Goal: Information Seeking & Learning: Learn about a topic

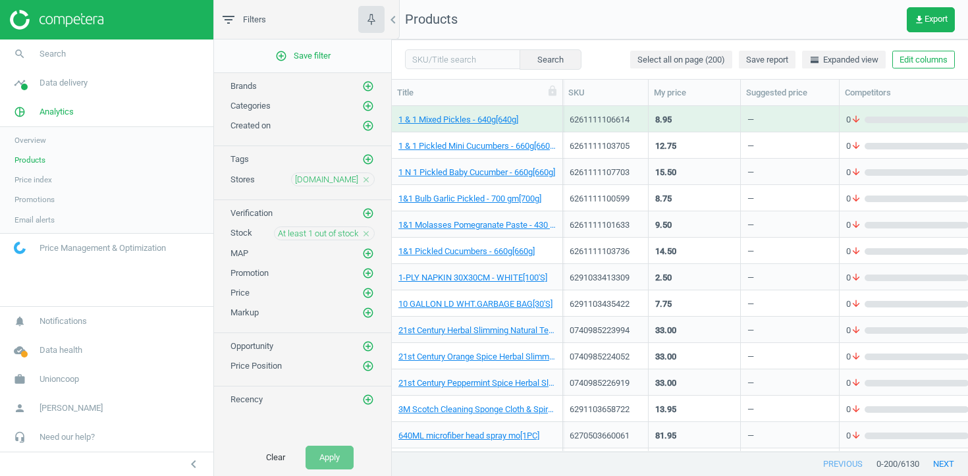
scroll to position [345, 576]
click at [477, 119] on link "1 & 1 Mixed Pickles - 640g[640g]" at bounding box center [458, 120] width 120 height 12
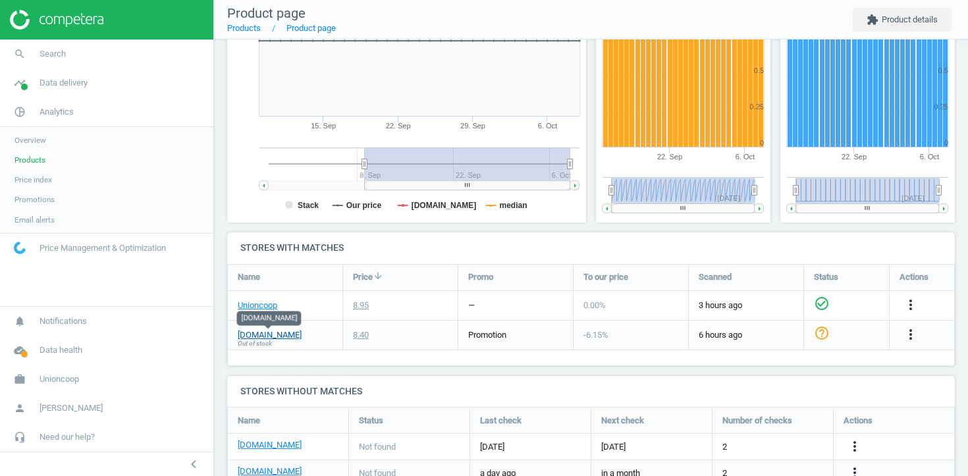
click at [263, 334] on link "[DOMAIN_NAME]" at bounding box center [270, 335] width 64 height 12
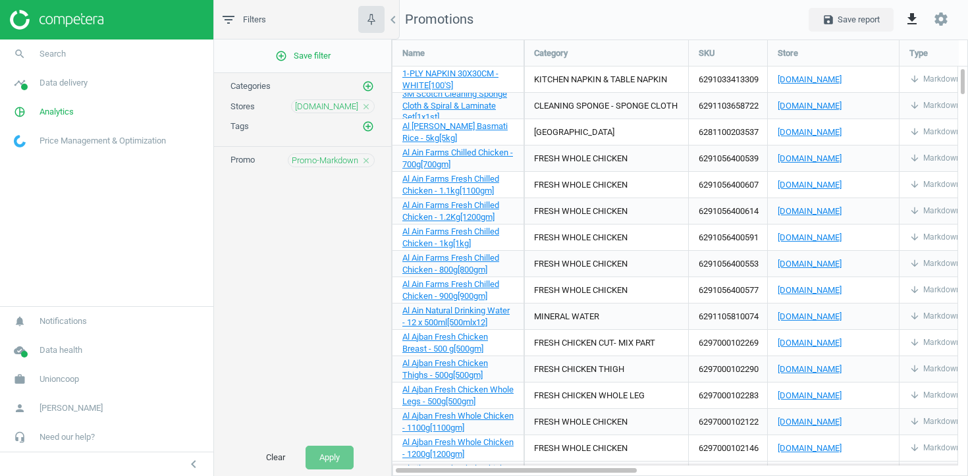
scroll to position [437, 577]
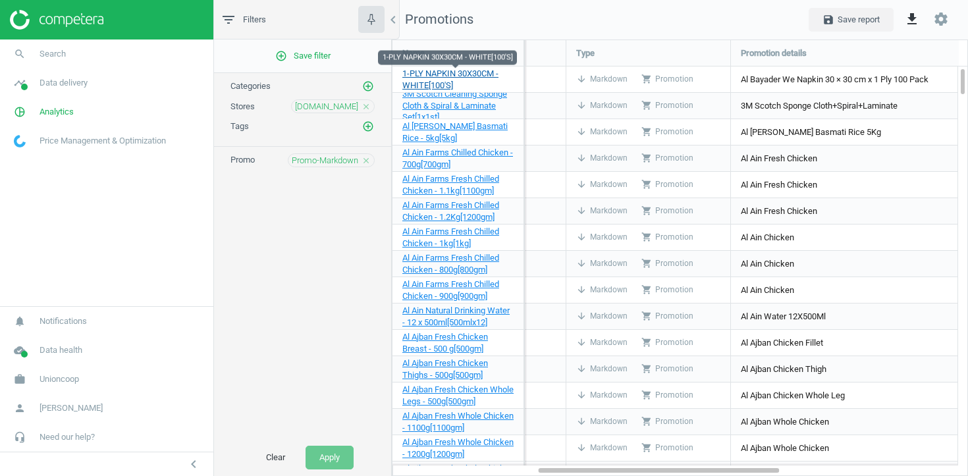
click at [483, 76] on span "1-PLY NAPKIN 30X30CM - WHITE[100'S]" at bounding box center [450, 79] width 96 height 22
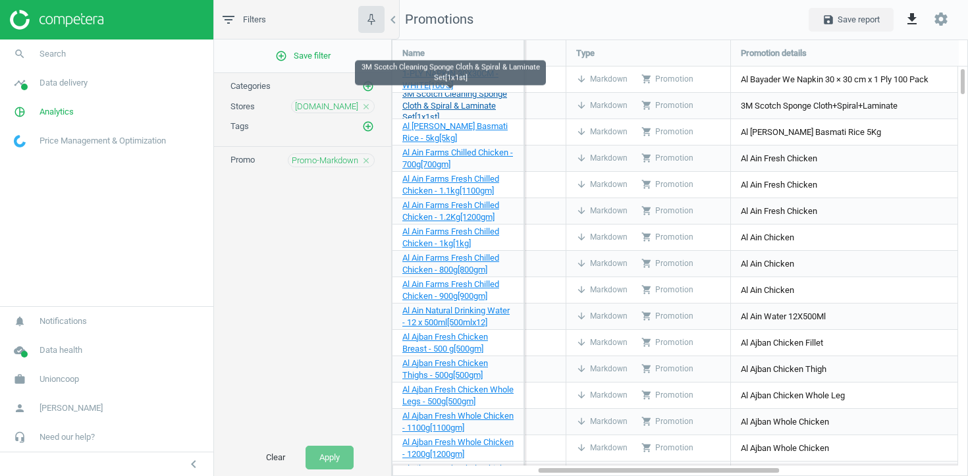
click at [472, 108] on span "3M Scotch Cleaning Sponge Cloth & Spiral & Laminate Set[1x1st]" at bounding box center [454, 106] width 105 height 34
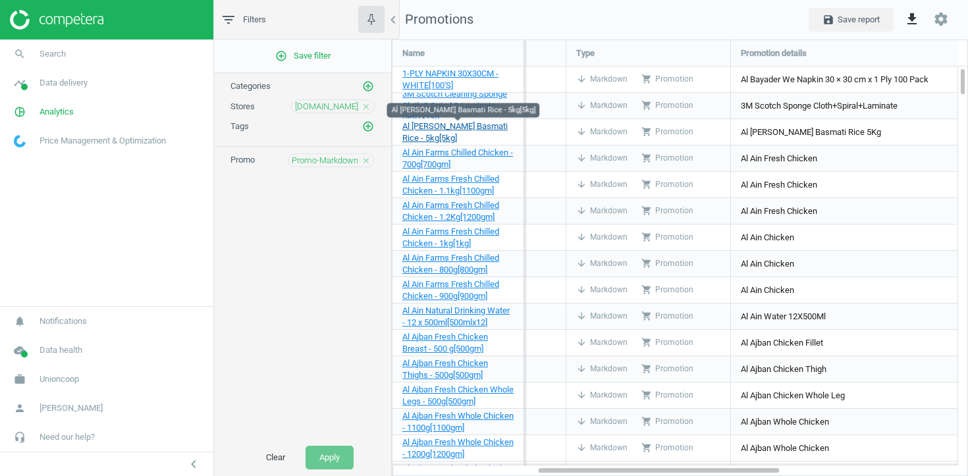
click at [447, 130] on span "Al Aila White Basmati Rice - 5kg[5kg]" at bounding box center [454, 132] width 105 height 22
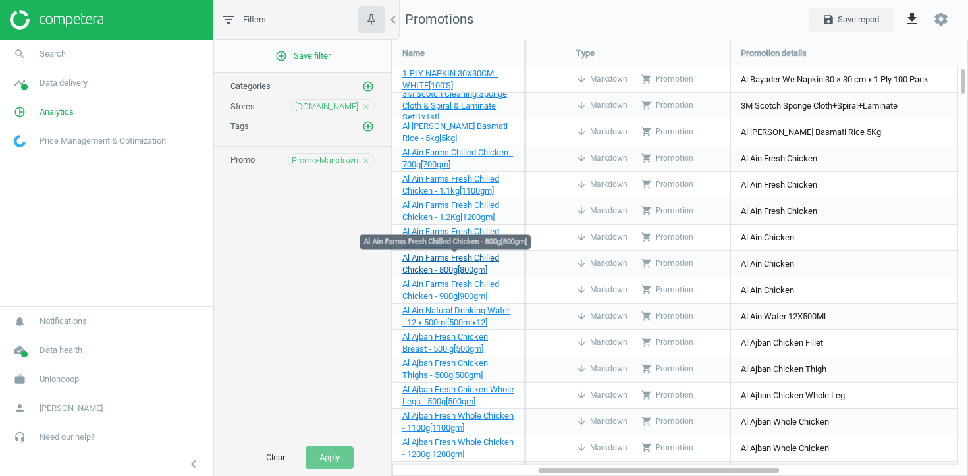
click at [445, 258] on span "Al Ain Farms Fresh Chilled Chicken - 800g[800gm]" at bounding box center [450, 264] width 97 height 22
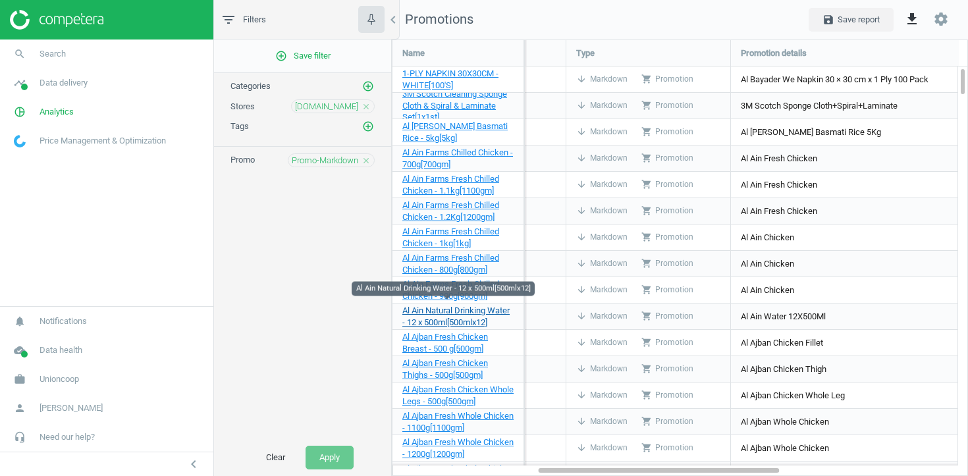
click at [442, 323] on span "Al Ain Natural Drinking Water - 12 x 500ml[500mlx12]" at bounding box center [455, 317] width 107 height 22
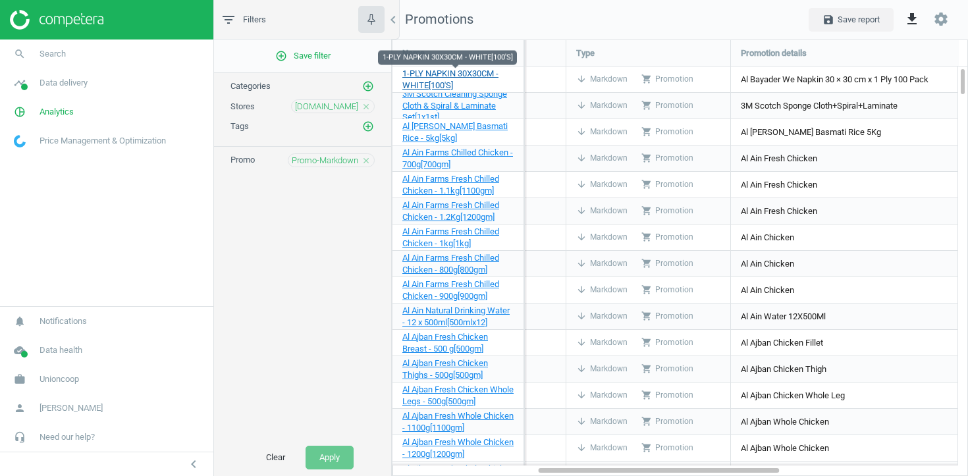
click at [472, 70] on span "1-PLY NAPKIN 30X30CM - WHITE[100'S]" at bounding box center [450, 79] width 96 height 22
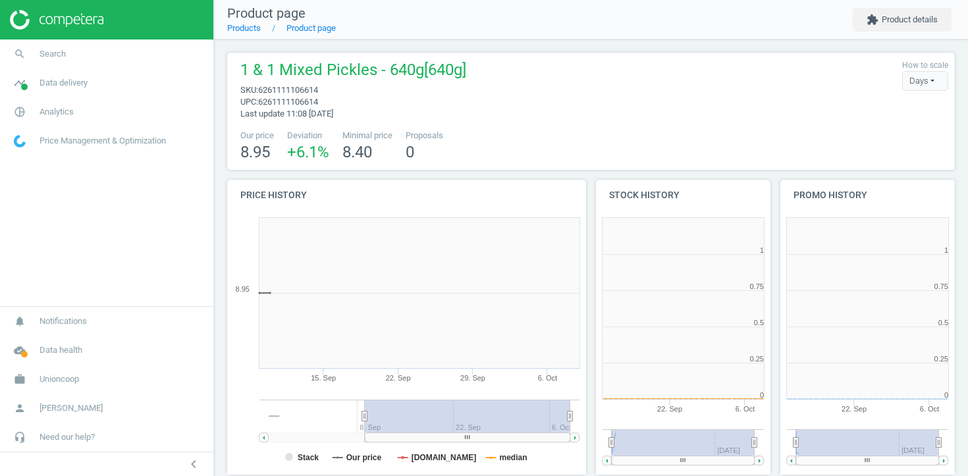
scroll to position [264, 175]
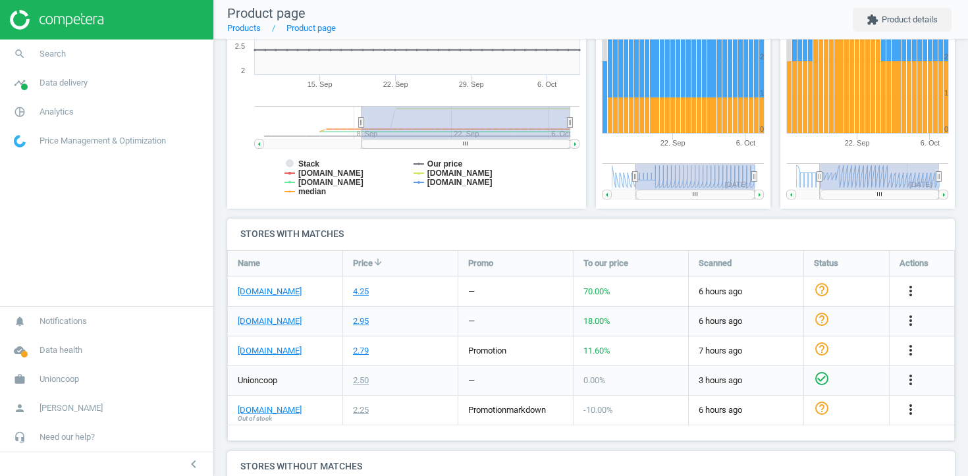
scroll to position [391, 0]
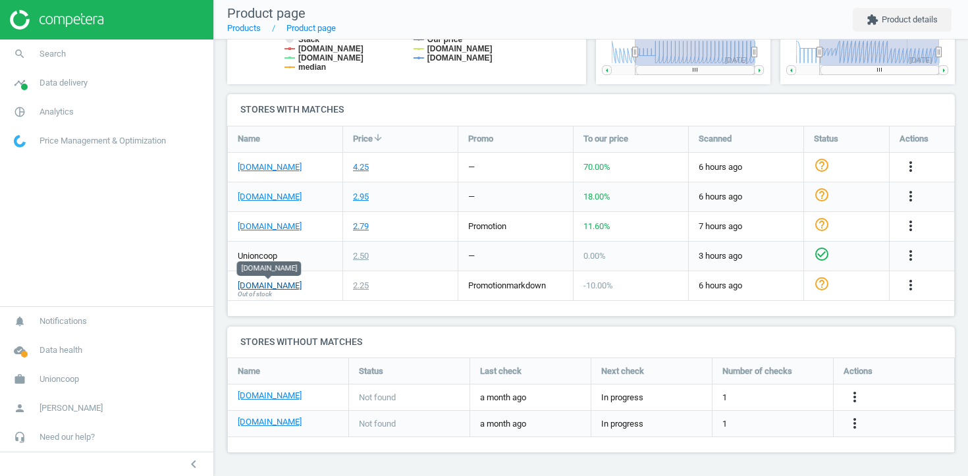
click at [278, 283] on link "sharjahcoop.ae" at bounding box center [270, 286] width 64 height 12
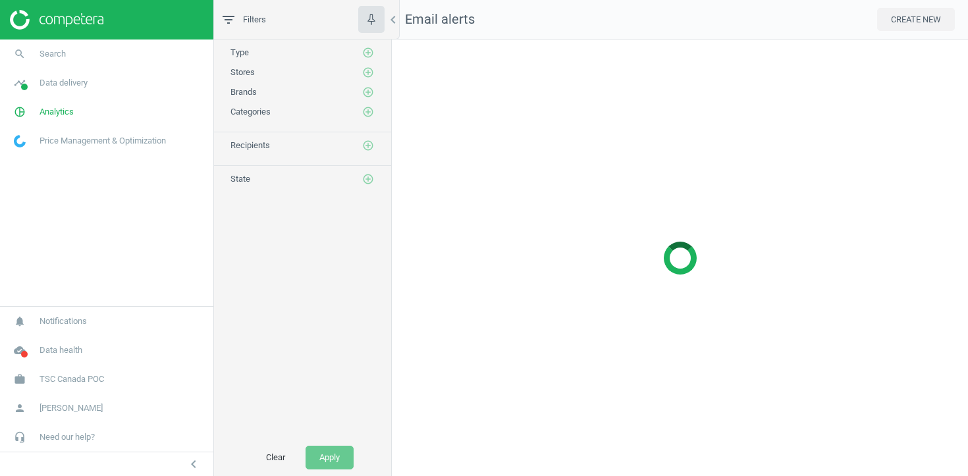
scroll to position [437, 577]
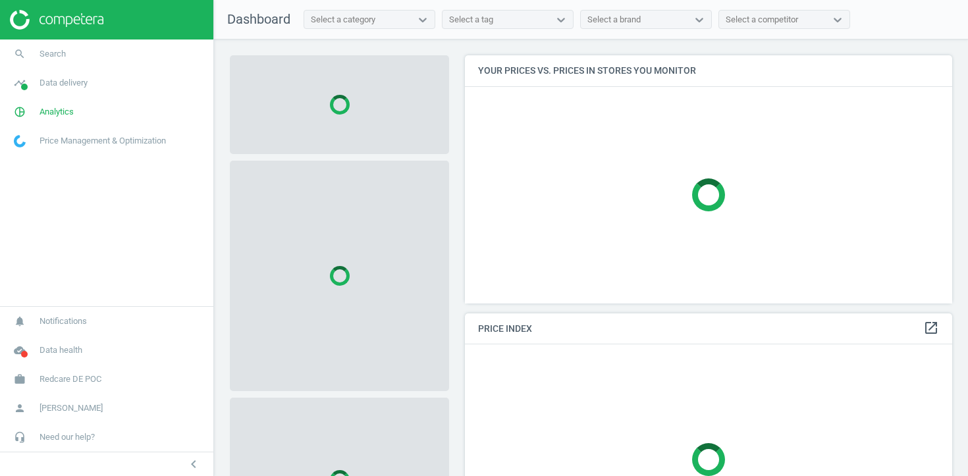
scroll to position [249, 488]
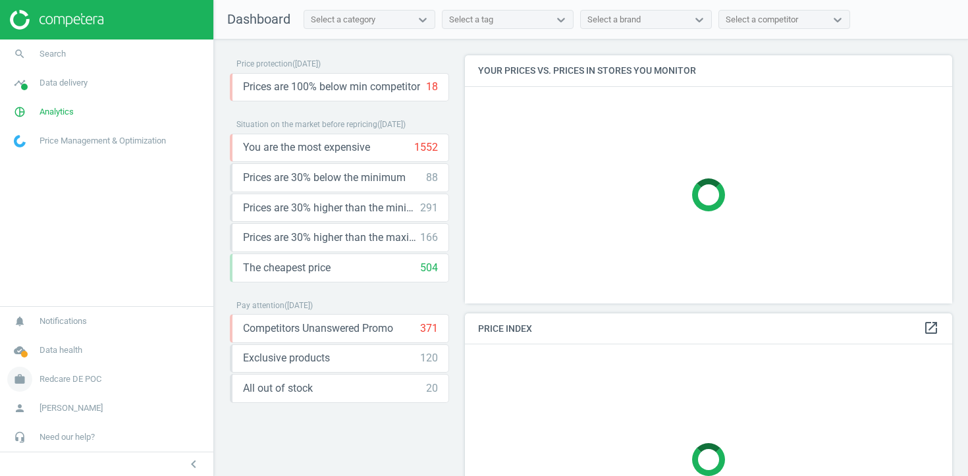
click at [67, 383] on span "Redcare DE POC" at bounding box center [71, 379] width 62 height 12
click at [61, 363] on span "Campaign settings" at bounding box center [46, 360] width 65 height 11
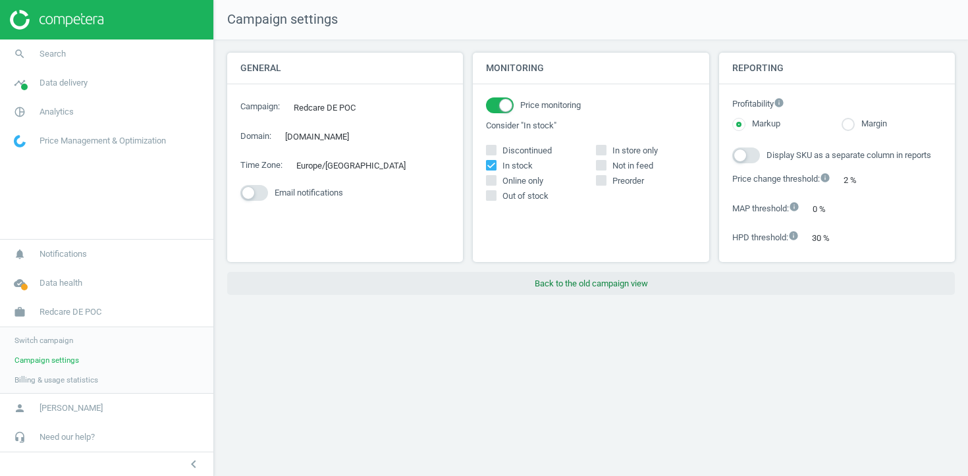
click at [592, 285] on button "Back to the old campaign view" at bounding box center [591, 284] width 728 height 24
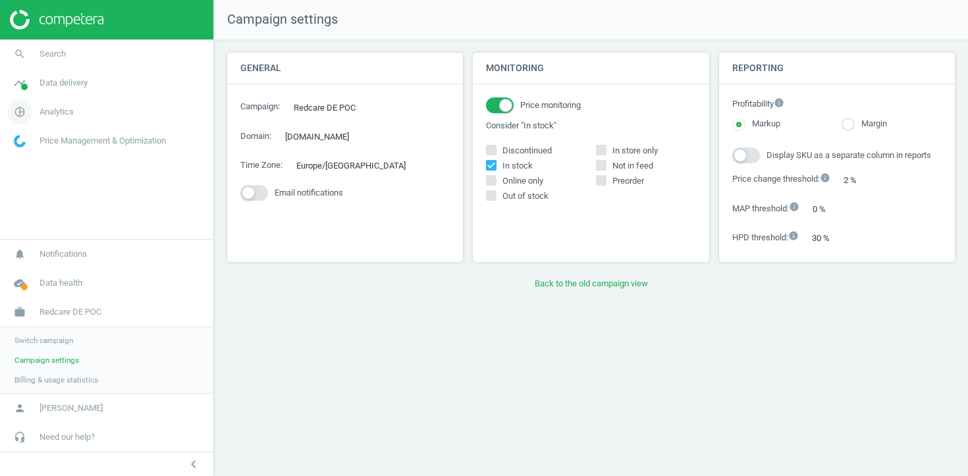
click at [72, 103] on link "pie_chart_outlined Analytics" at bounding box center [106, 111] width 213 height 29
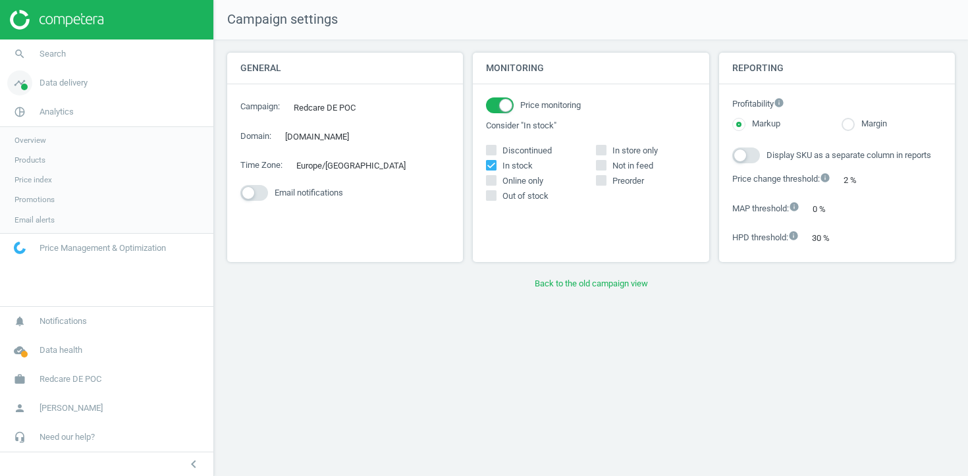
click at [57, 94] on link "timeline Data delivery" at bounding box center [106, 82] width 213 height 29
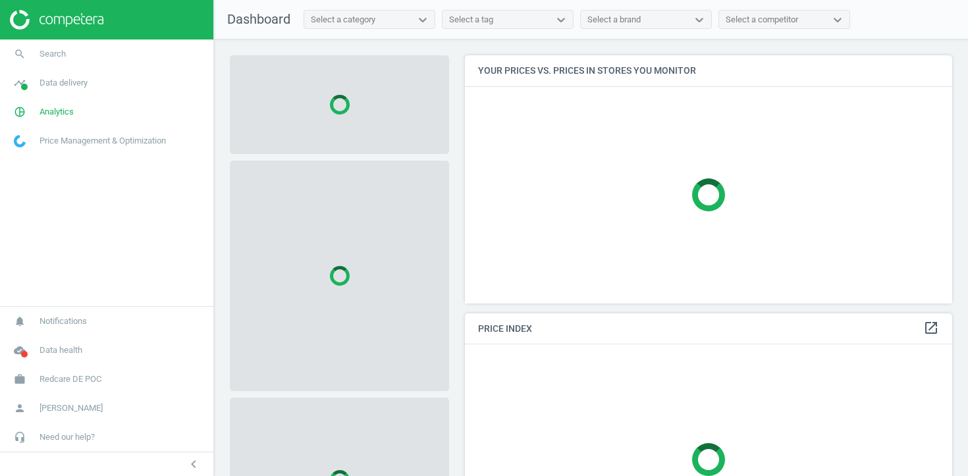
scroll to position [249, 488]
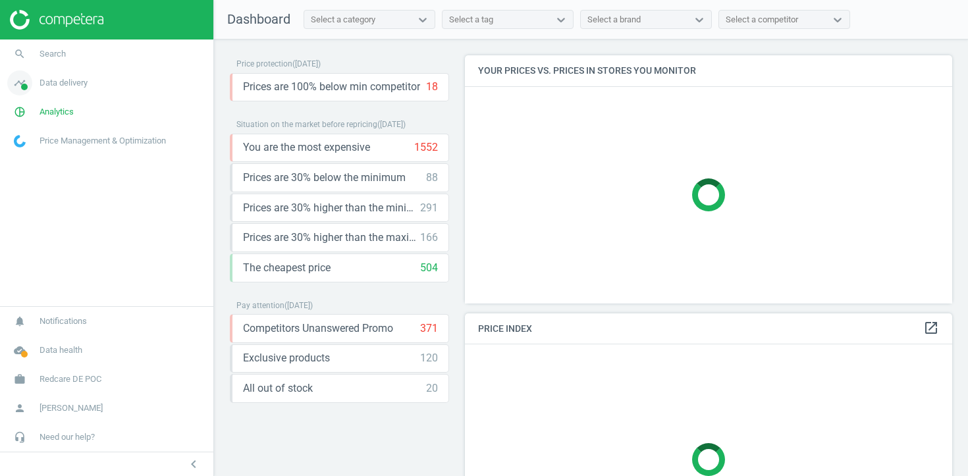
click at [51, 78] on span "Data delivery" at bounding box center [64, 83] width 48 height 12
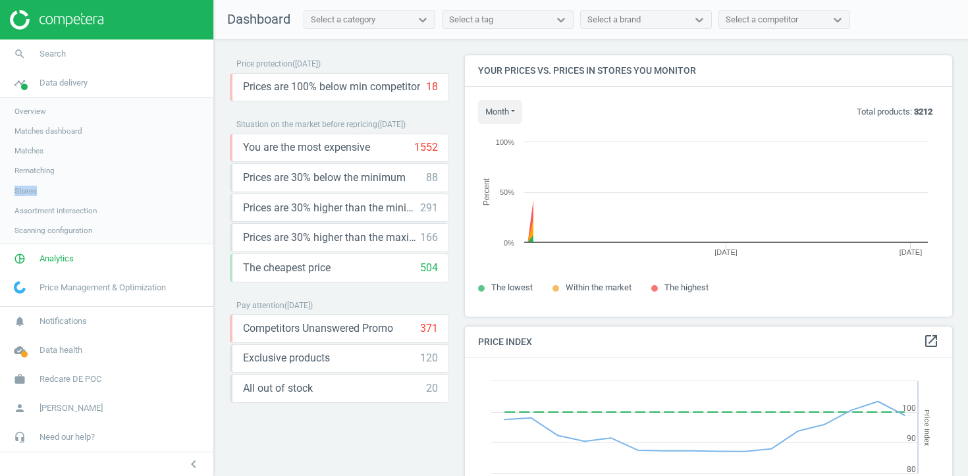
scroll to position [304, 488]
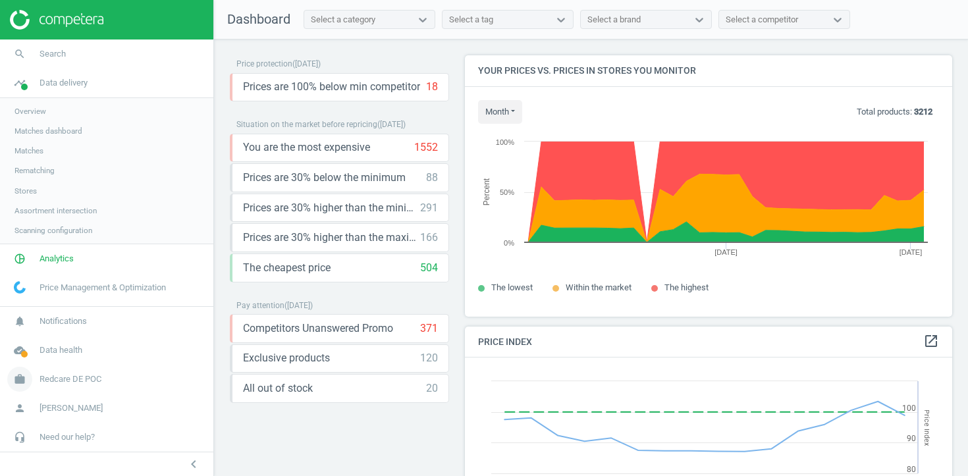
click at [65, 381] on span "Redcare DE POC" at bounding box center [71, 379] width 62 height 12
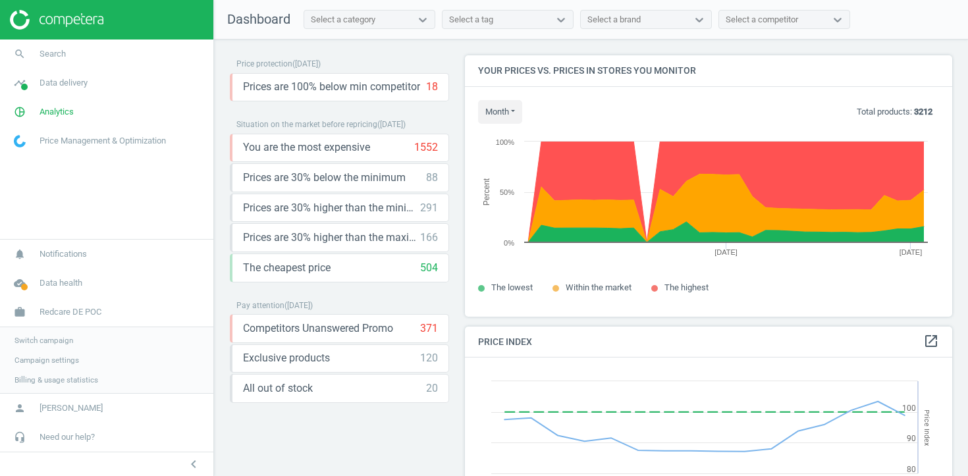
click at [55, 362] on span "Campaign settings" at bounding box center [46, 360] width 65 height 11
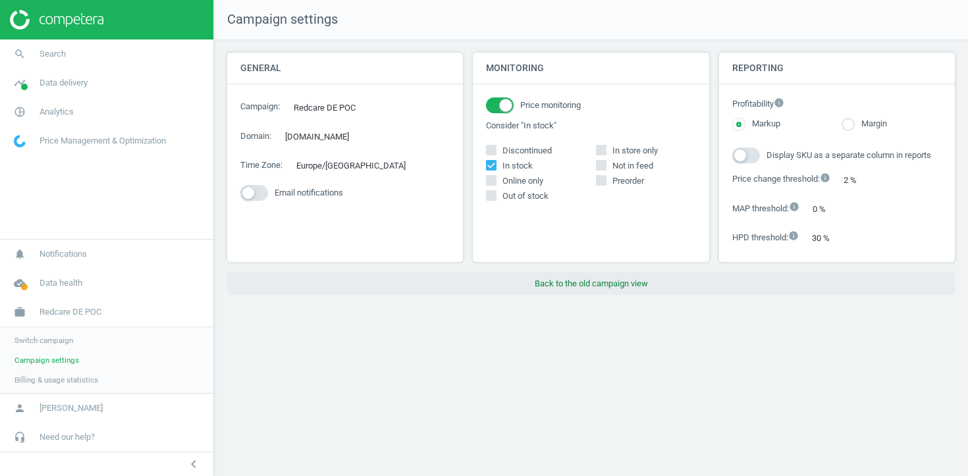
click at [579, 293] on button "Back to the old campaign view" at bounding box center [591, 284] width 728 height 24
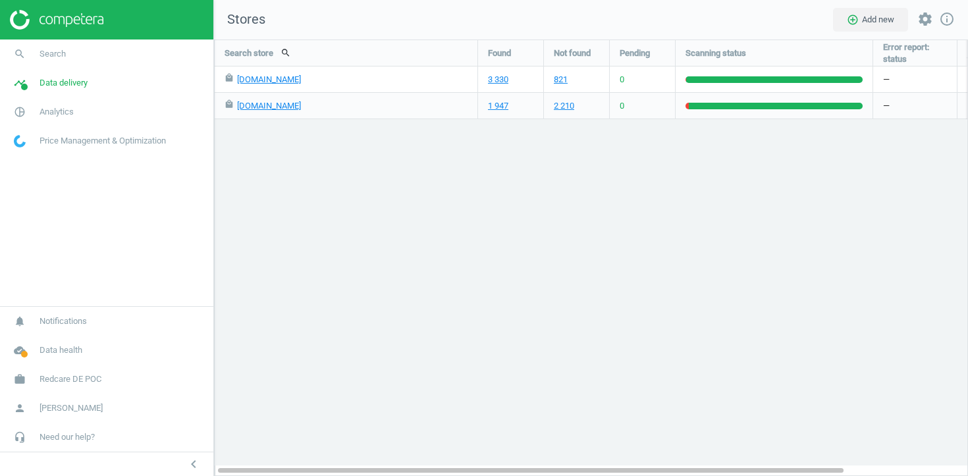
scroll to position [437, 755]
click at [115, 43] on link "search Search" at bounding box center [106, 54] width 213 height 29
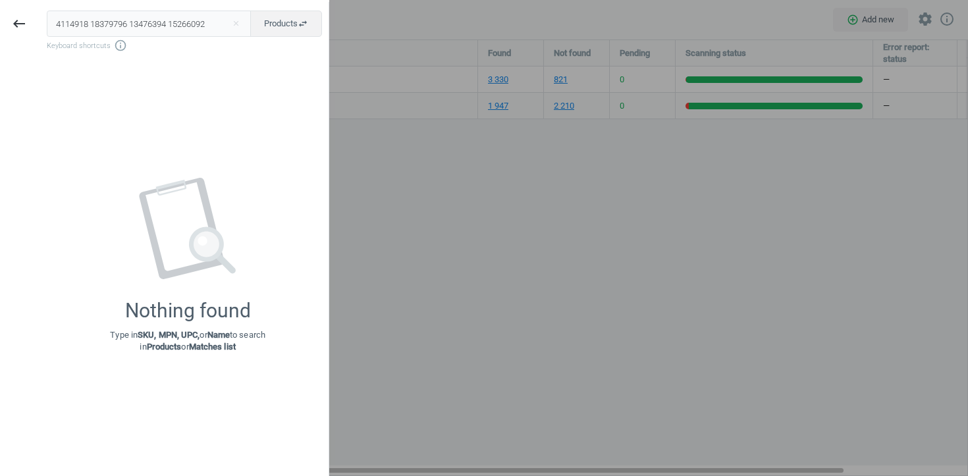
type input "4114918 18379796 13476394 15266092"
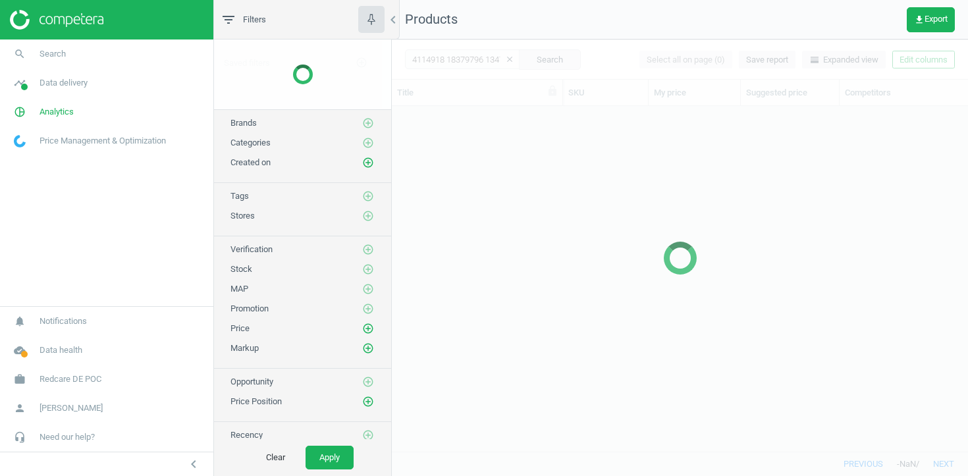
scroll to position [345, 576]
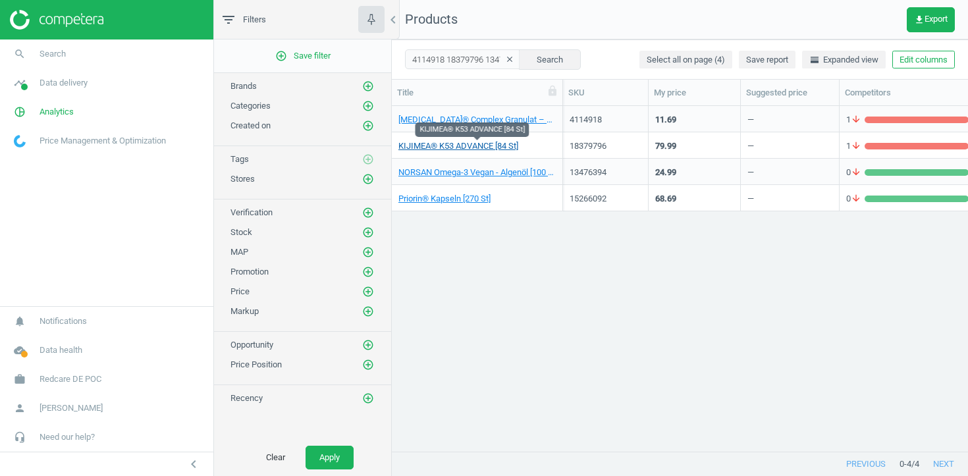
click at [460, 142] on link "KIJIMEA® K53 ADVANCE [84 St]" at bounding box center [458, 146] width 120 height 12
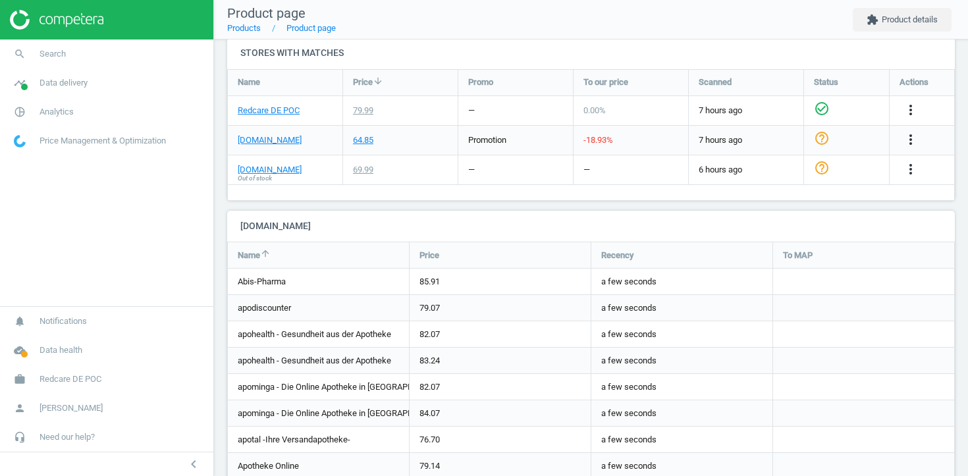
scroll to position [449, 0]
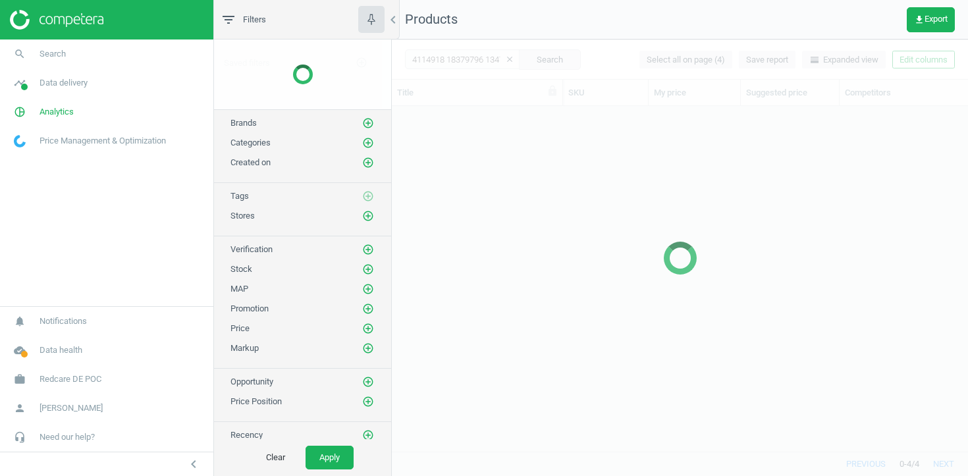
scroll to position [345, 576]
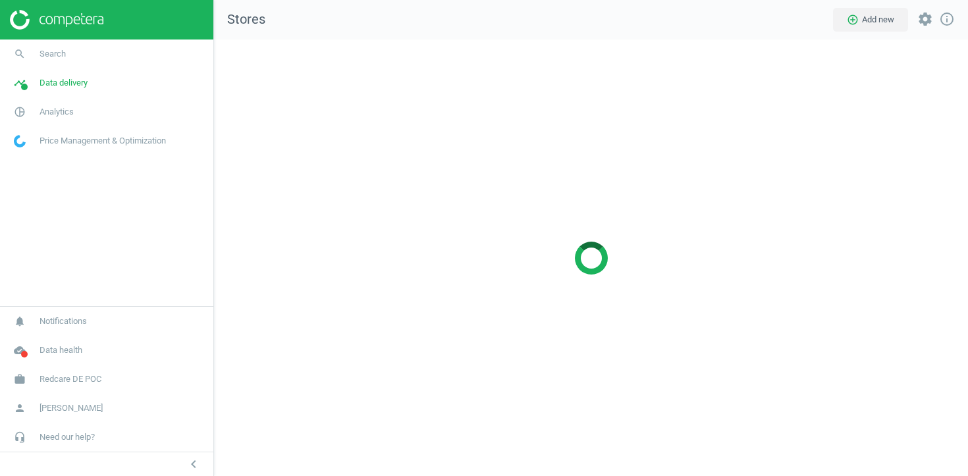
scroll to position [437, 755]
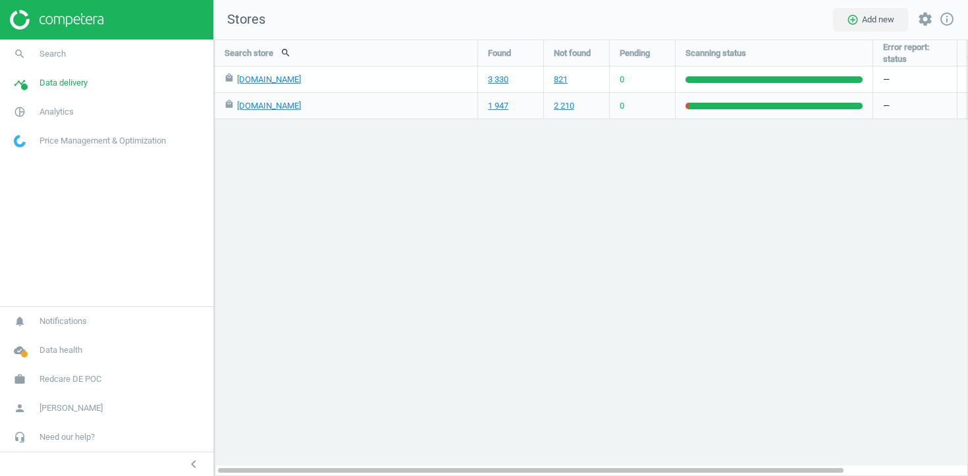
click at [429, 169] on div "Search store search Found Not found Pending Scanning status Error report: statu…" at bounding box center [591, 258] width 754 height 437
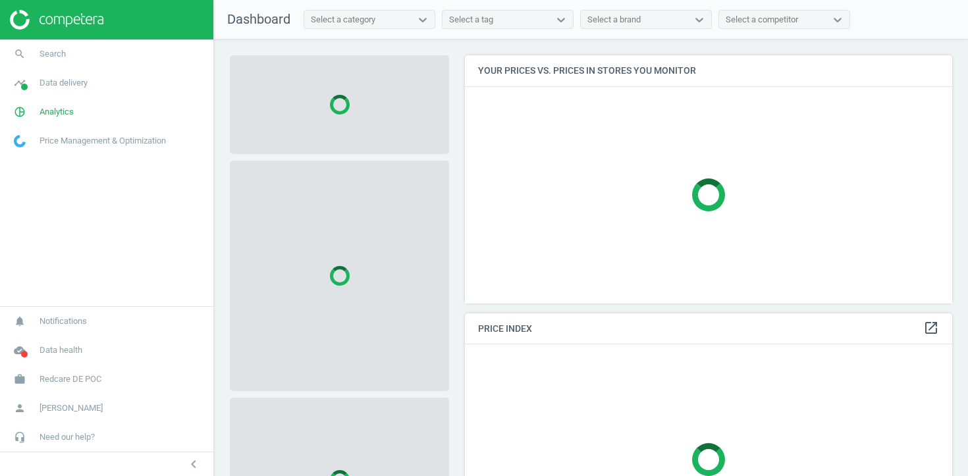
scroll to position [249, 488]
click at [72, 86] on span "Data delivery" at bounding box center [64, 83] width 48 height 12
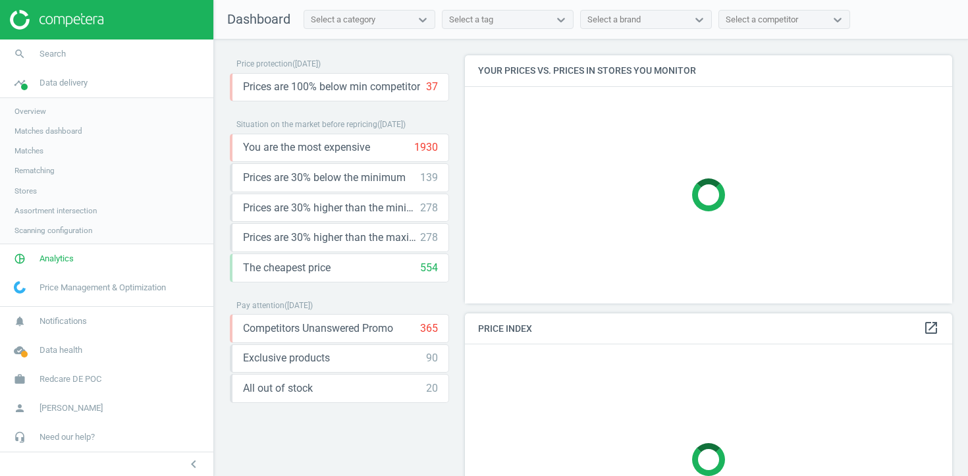
click at [24, 192] on span "Stores" at bounding box center [25, 191] width 22 height 11
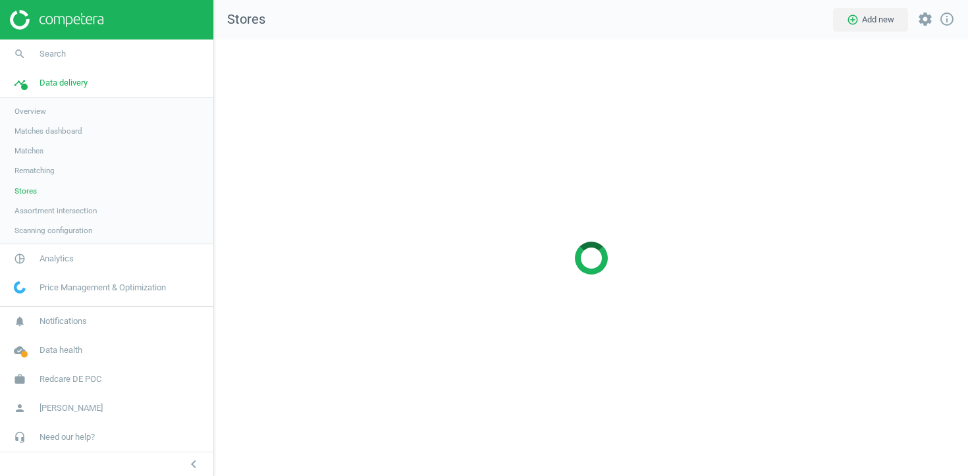
scroll to position [437, 755]
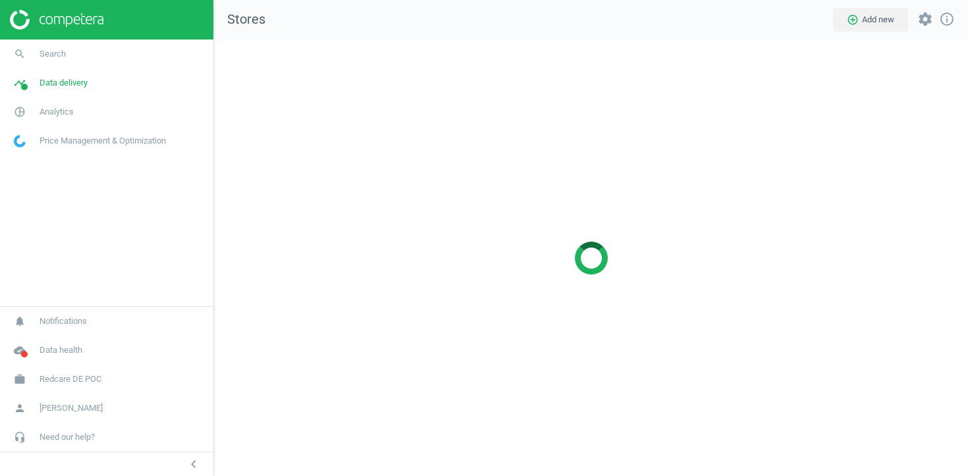
scroll to position [437, 755]
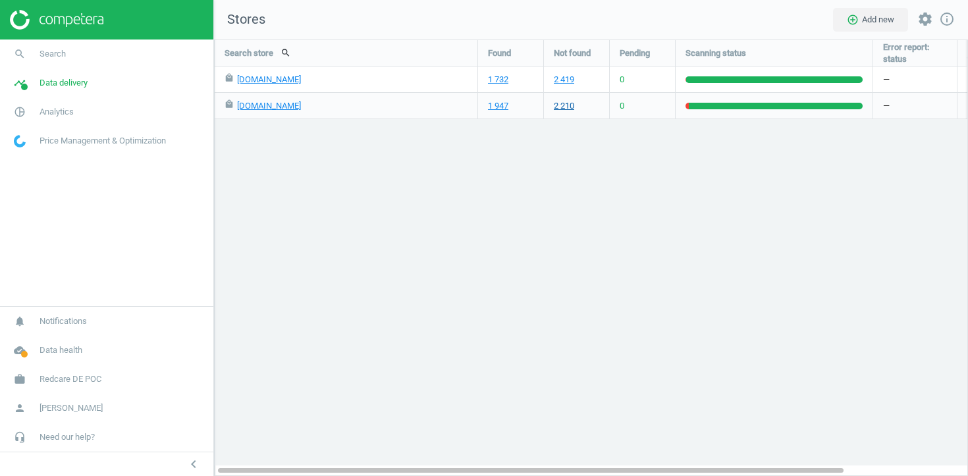
click at [567, 110] on link "2 210" at bounding box center [564, 106] width 20 height 12
click at [76, 380] on span "Redcare DE POC" at bounding box center [71, 379] width 62 height 12
click at [47, 360] on span "Campaign settings" at bounding box center [46, 360] width 65 height 11
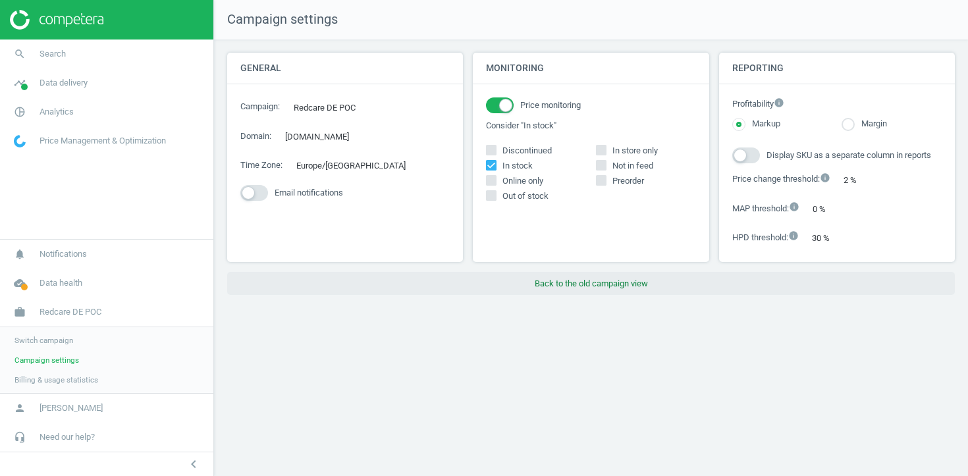
click at [560, 293] on button "Back to the old campaign view" at bounding box center [591, 284] width 728 height 24
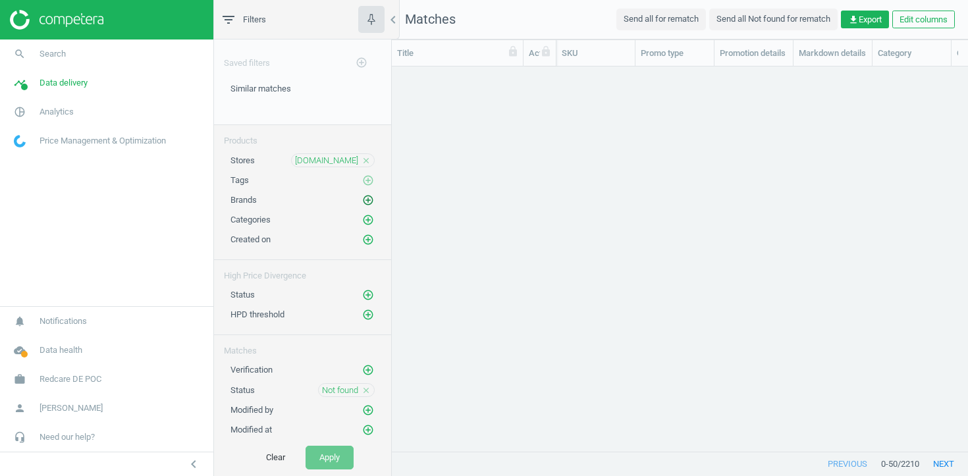
scroll to position [385, 576]
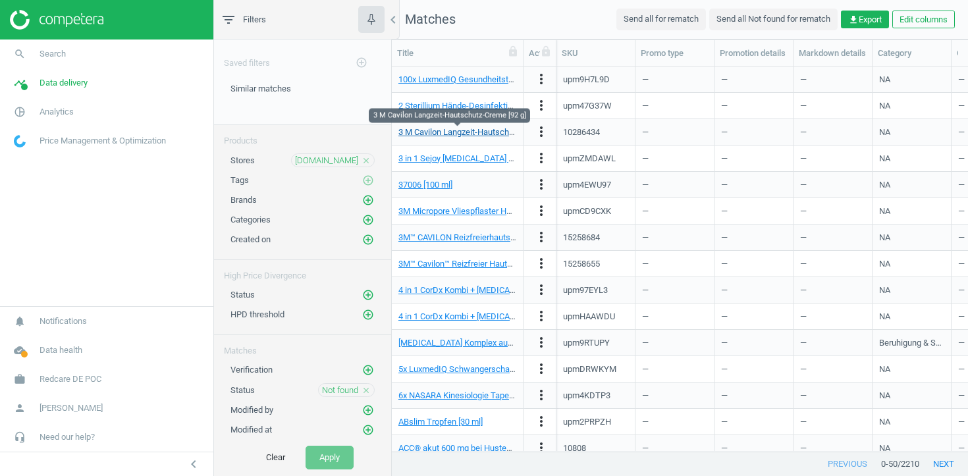
click at [460, 132] on link "3 M Cavilon Langzeit-Hautschutz-Creme [92 g]" at bounding box center [483, 132] width 171 height 10
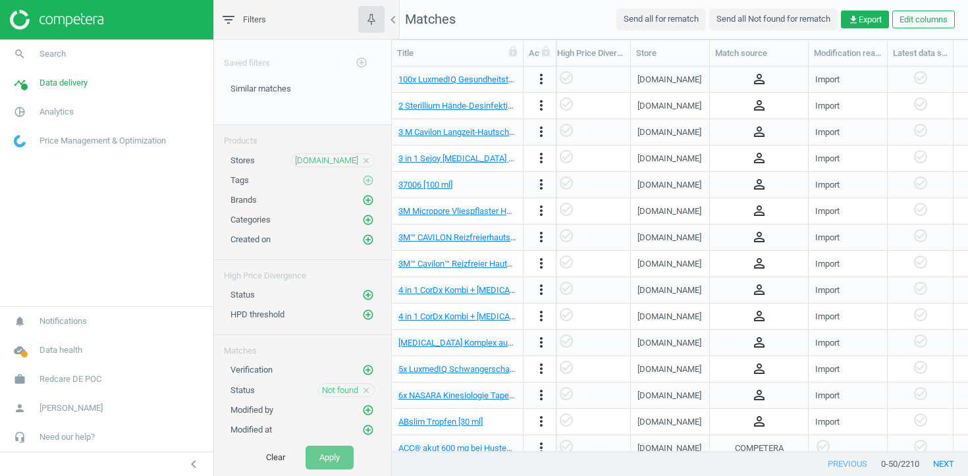
scroll to position [0, 977]
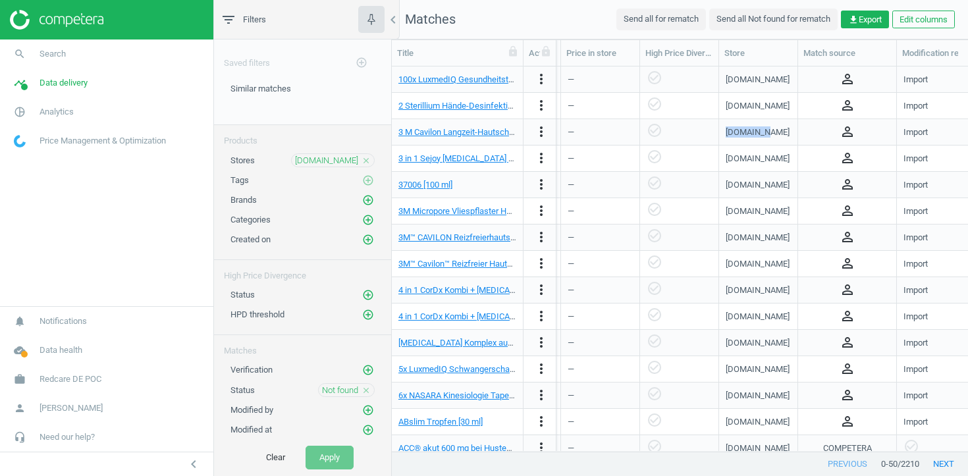
drag, startPoint x: 772, startPoint y: 136, endPoint x: 721, endPoint y: 136, distance: 50.7
click at [721, 136] on div "google.de" at bounding box center [758, 132] width 79 height 26
copy div "google.de"
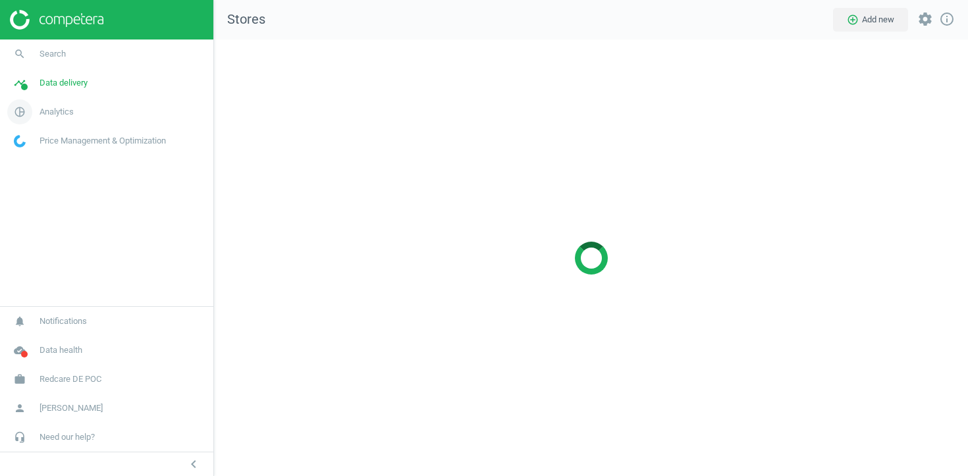
scroll to position [437, 755]
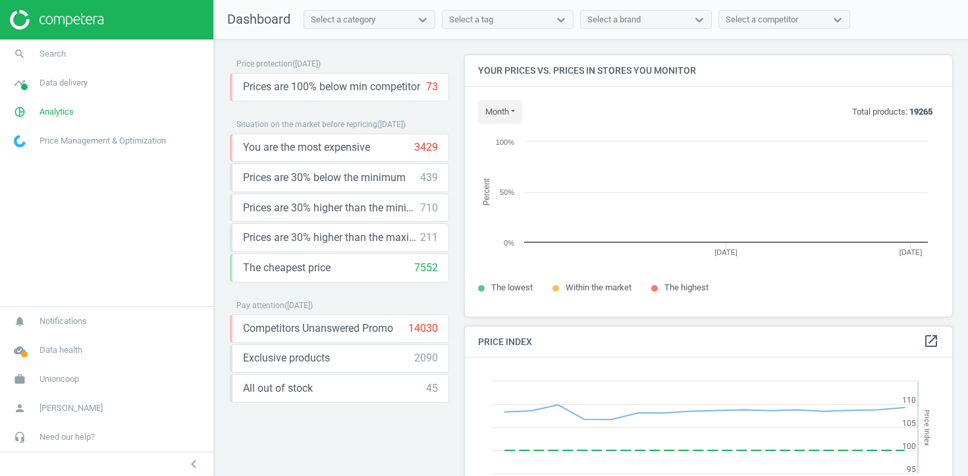
scroll to position [262, 488]
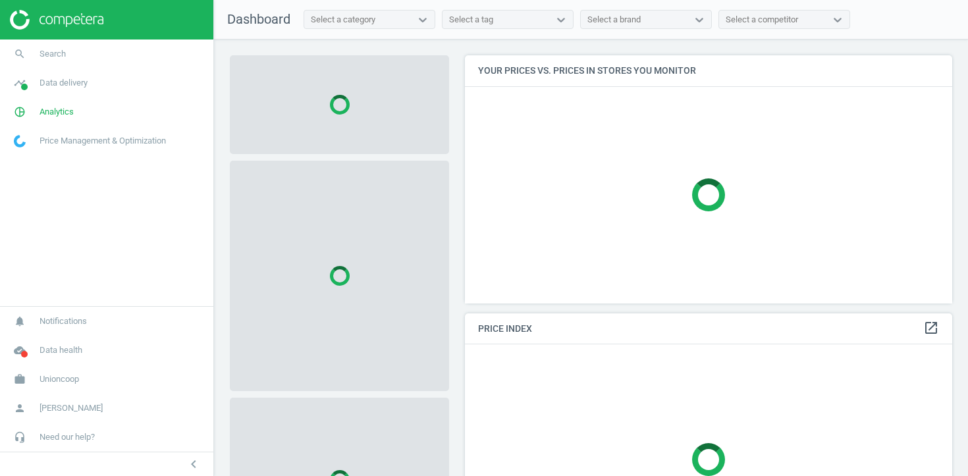
scroll to position [249, 488]
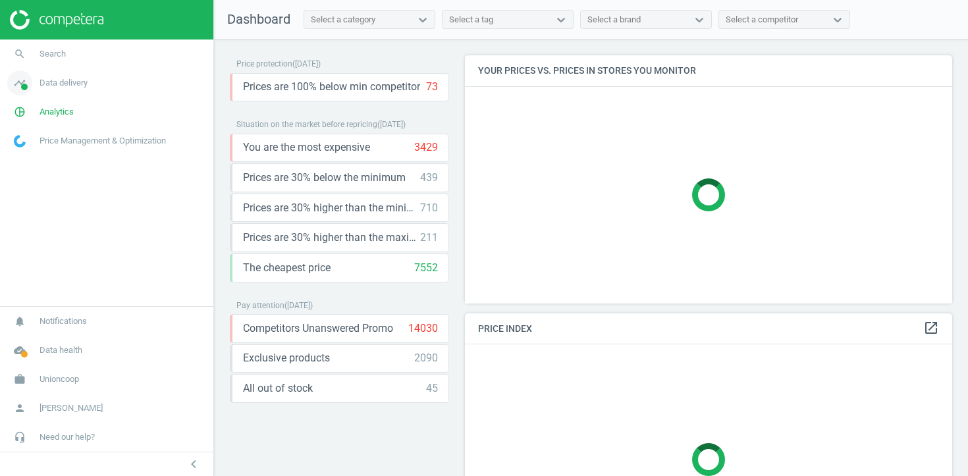
click at [63, 82] on span "Data delivery" at bounding box center [64, 83] width 48 height 12
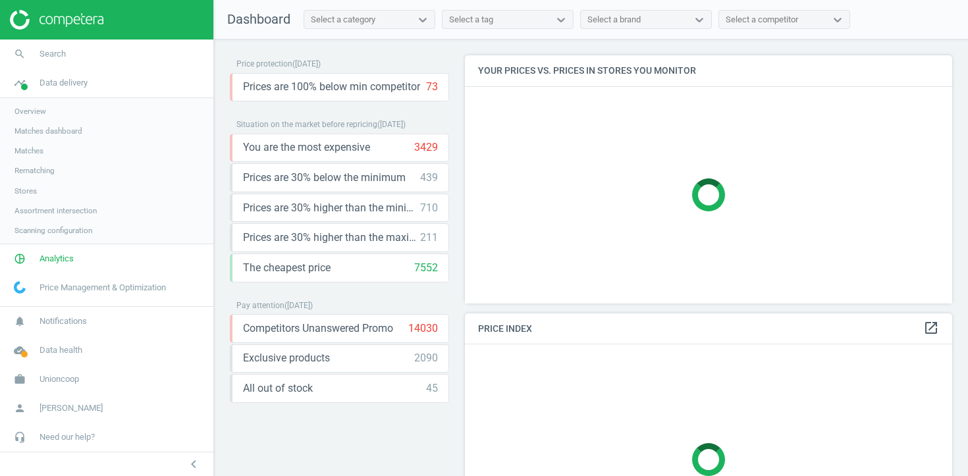
click at [24, 186] on span "Stores" at bounding box center [25, 191] width 22 height 11
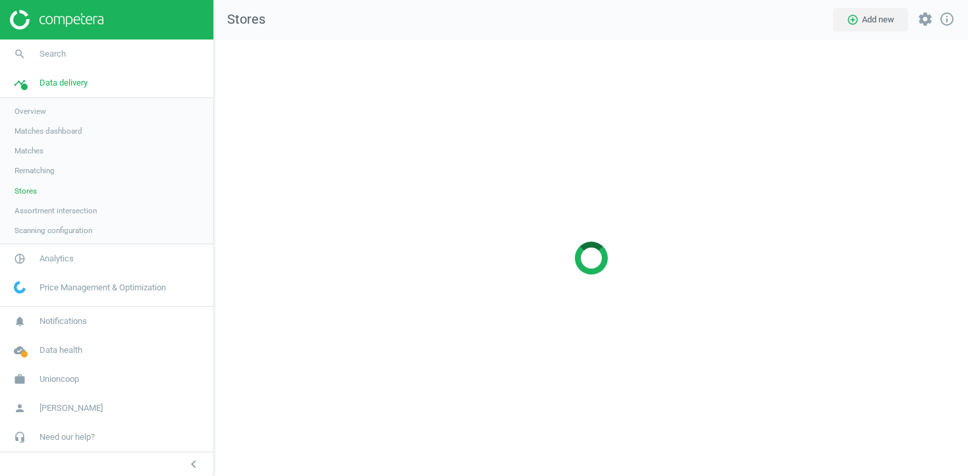
scroll to position [437, 755]
click at [55, 261] on span "Analytics" at bounding box center [57, 259] width 34 height 12
click at [33, 159] on span "Products" at bounding box center [29, 160] width 31 height 11
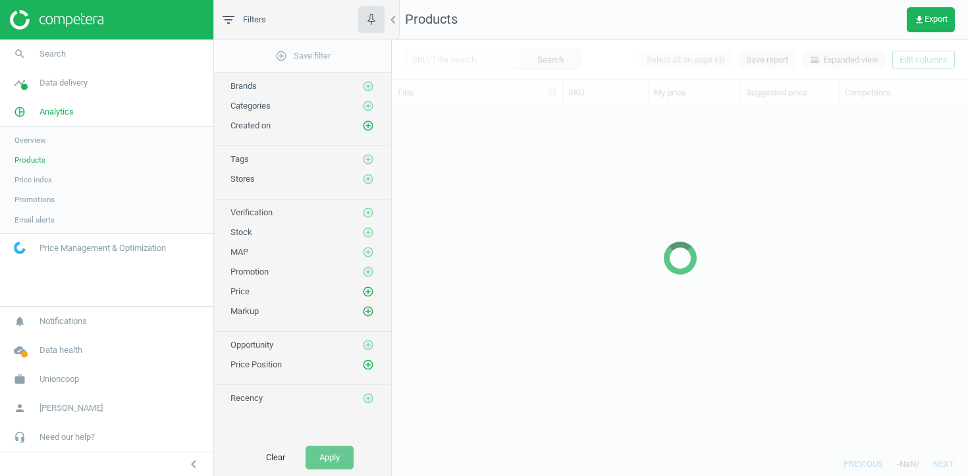
scroll to position [345, 576]
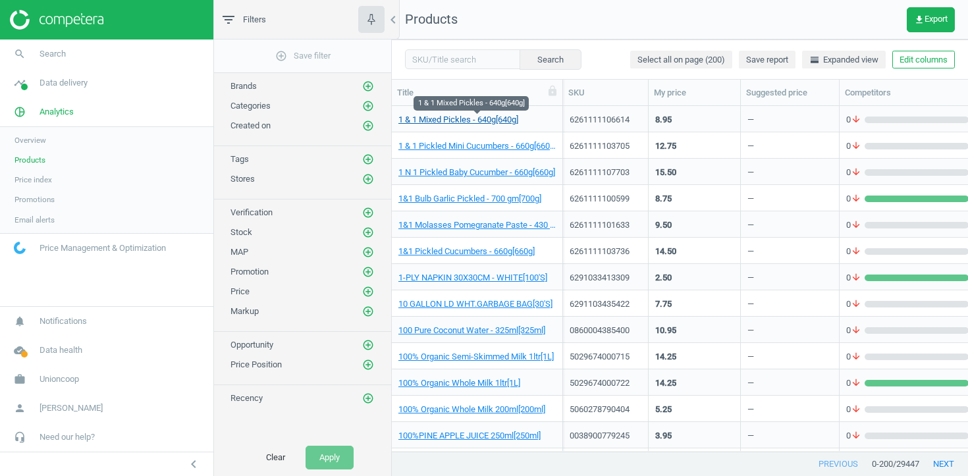
click at [487, 121] on link "1 & 1 Mixed Pickles - 640g[640g]" at bounding box center [458, 120] width 120 height 12
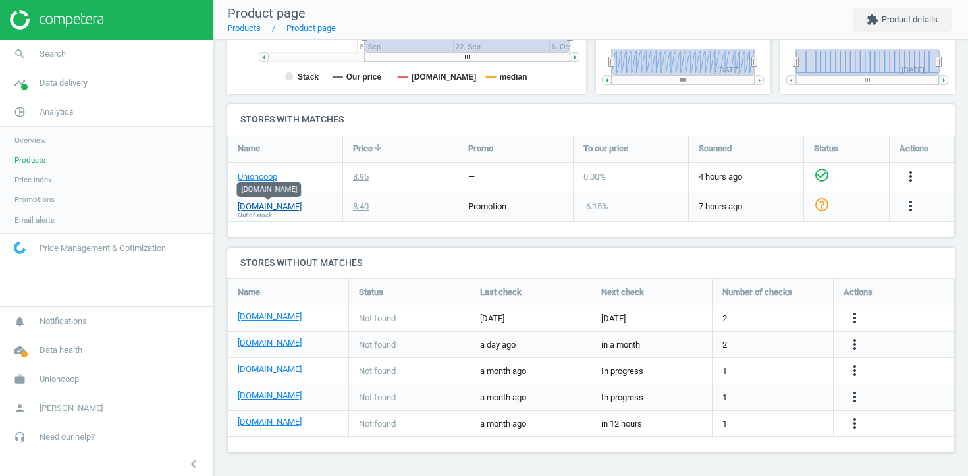
click at [282, 204] on link "[DOMAIN_NAME]" at bounding box center [270, 207] width 64 height 12
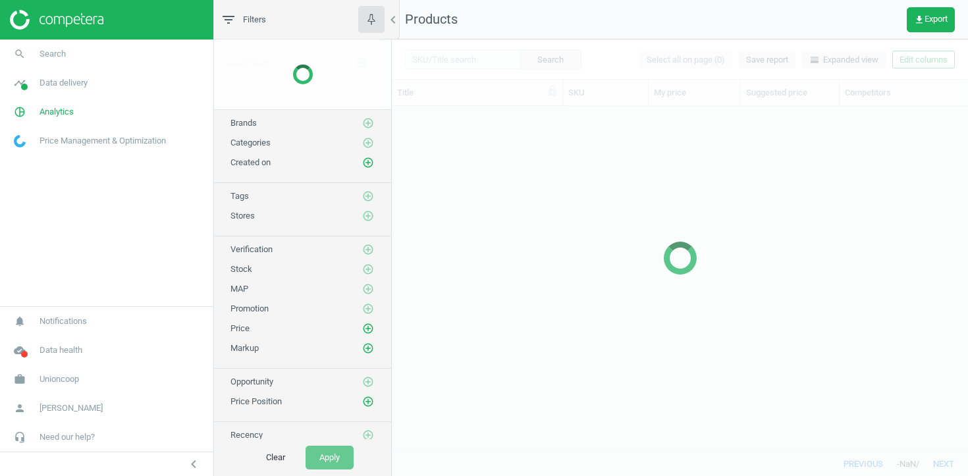
scroll to position [345, 576]
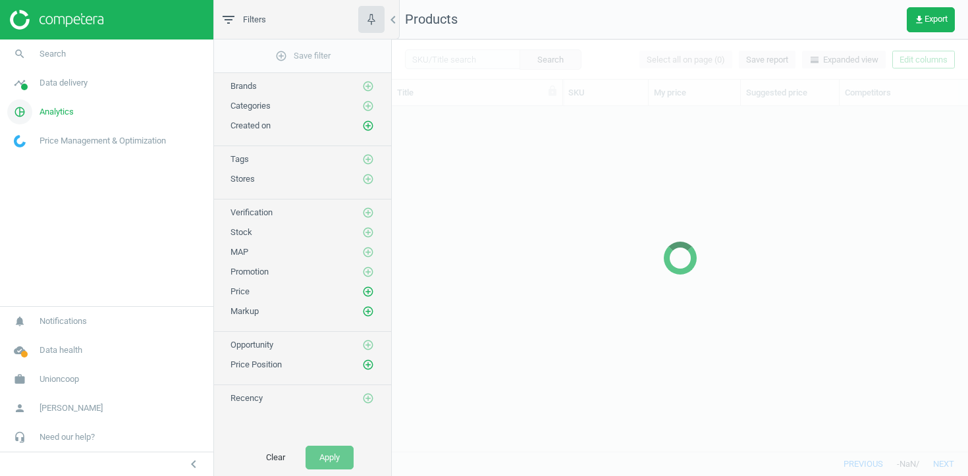
click at [79, 112] on link "pie_chart_outlined Analytics" at bounding box center [106, 111] width 213 height 29
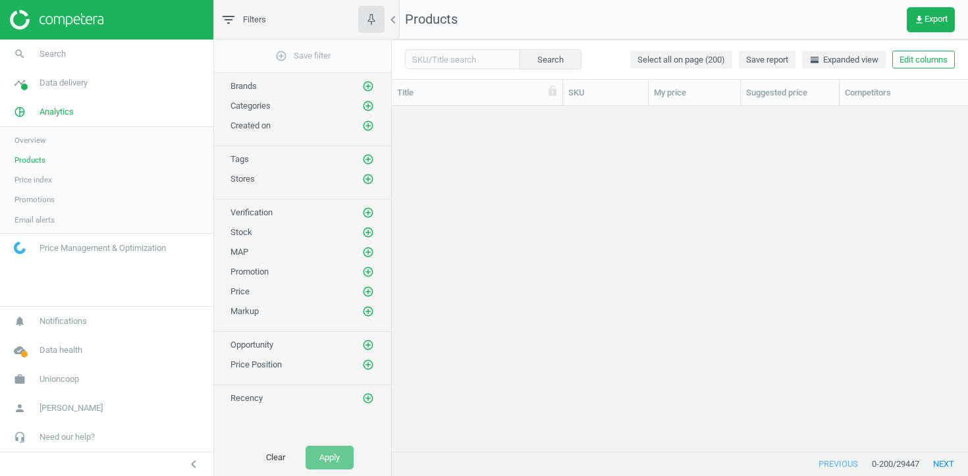
click at [38, 198] on span "Promotions" at bounding box center [34, 199] width 40 height 11
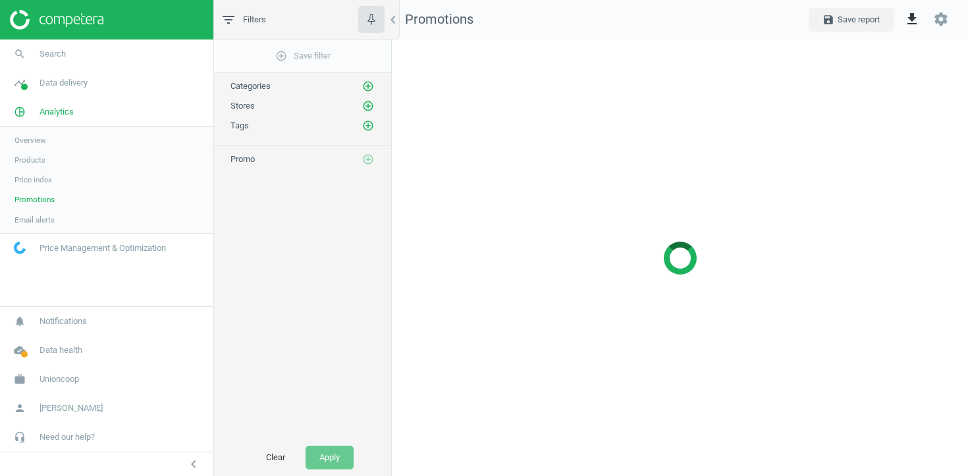
scroll to position [437, 577]
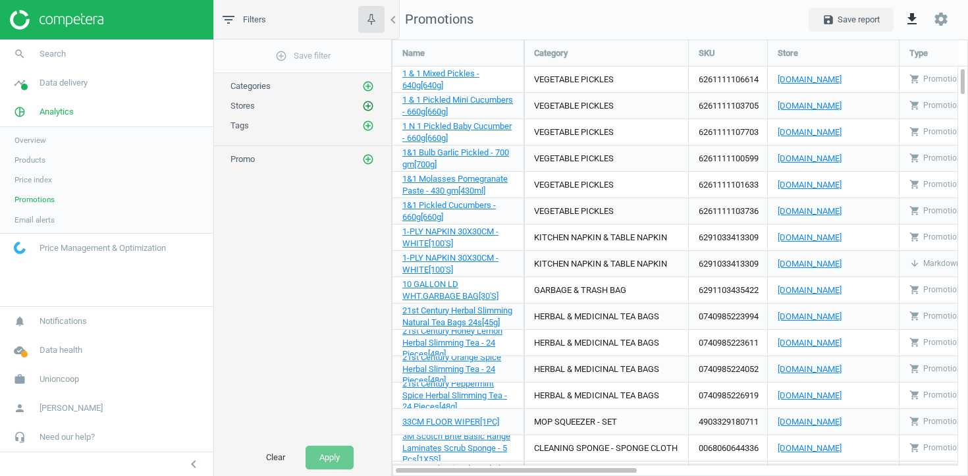
click at [366, 111] on icon "add_circle_outline" at bounding box center [368, 106] width 12 height 12
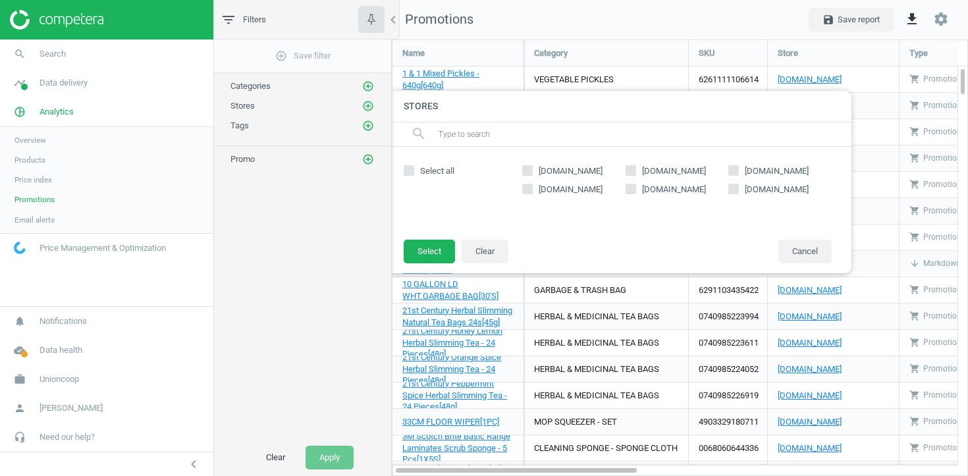
click at [651, 187] on span "[DOMAIN_NAME]" at bounding box center [674, 190] width 69 height 12
click at [635, 187] on input "[DOMAIN_NAME]" at bounding box center [630, 188] width 9 height 9
checkbox input "true"
click at [437, 249] on button "Select" at bounding box center [429, 252] width 51 height 24
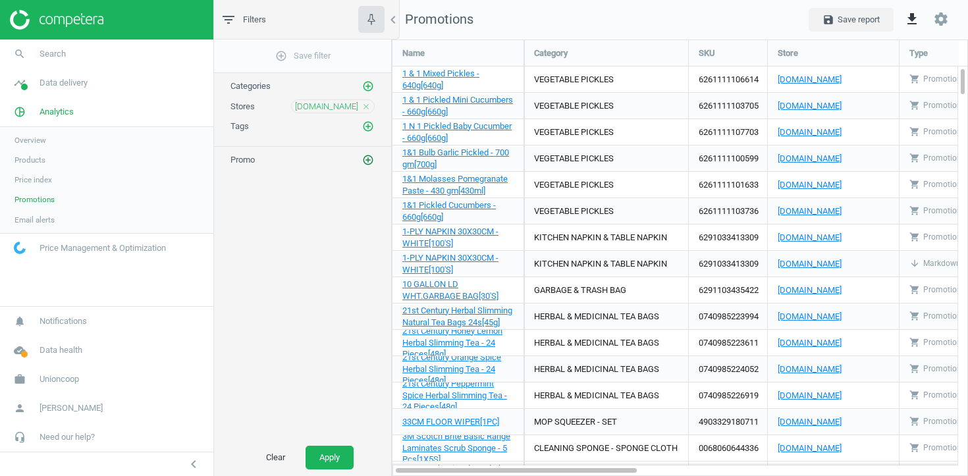
click at [364, 165] on icon "add_circle_outline" at bounding box center [368, 160] width 12 height 12
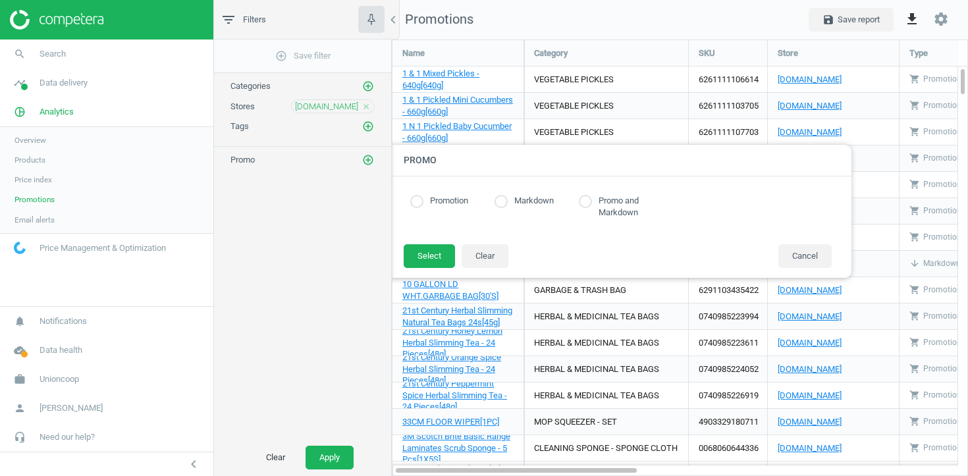
click at [603, 207] on label "Promo and Markdown" at bounding box center [627, 207] width 71 height 24
click at [435, 256] on button "Select" at bounding box center [429, 256] width 51 height 24
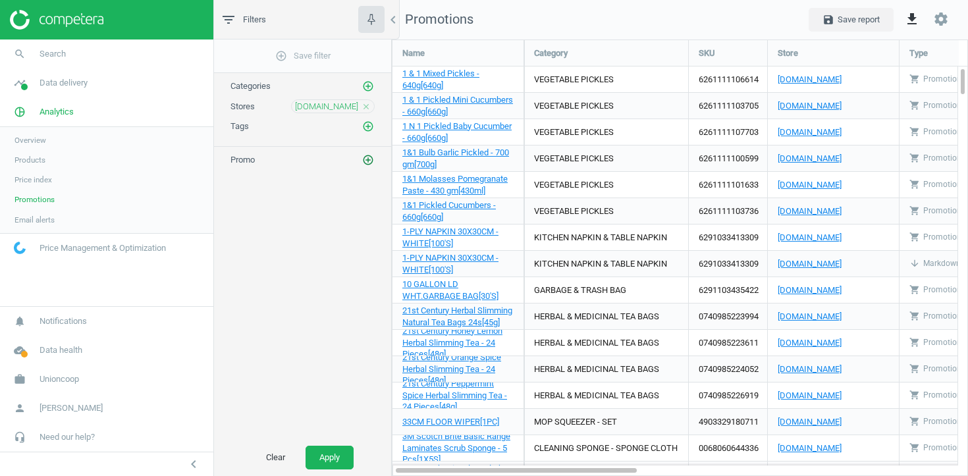
click at [365, 165] on icon "add_circle_outline" at bounding box center [368, 160] width 12 height 12
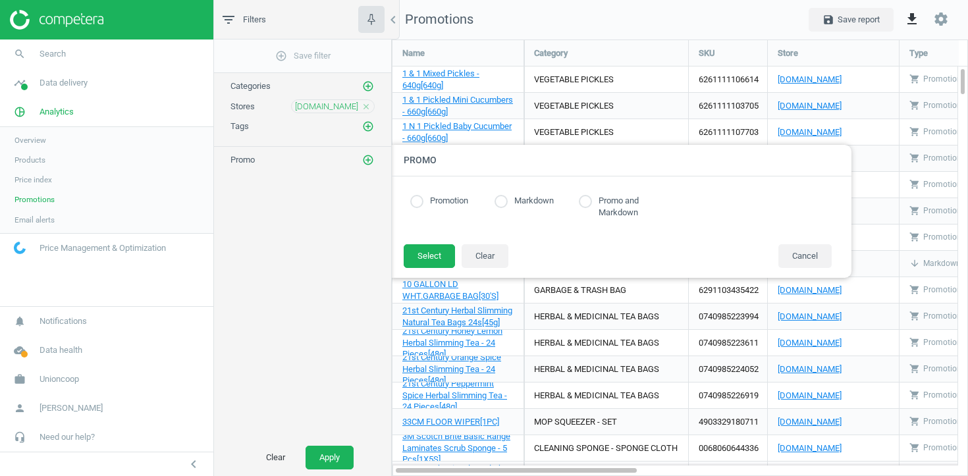
click at [592, 203] on label "Promo and Markdown" at bounding box center [627, 207] width 71 height 24
click at [586, 203] on input "radio" at bounding box center [585, 201] width 13 height 13
radio input "true"
click at [441, 254] on button "Select" at bounding box center [429, 256] width 51 height 24
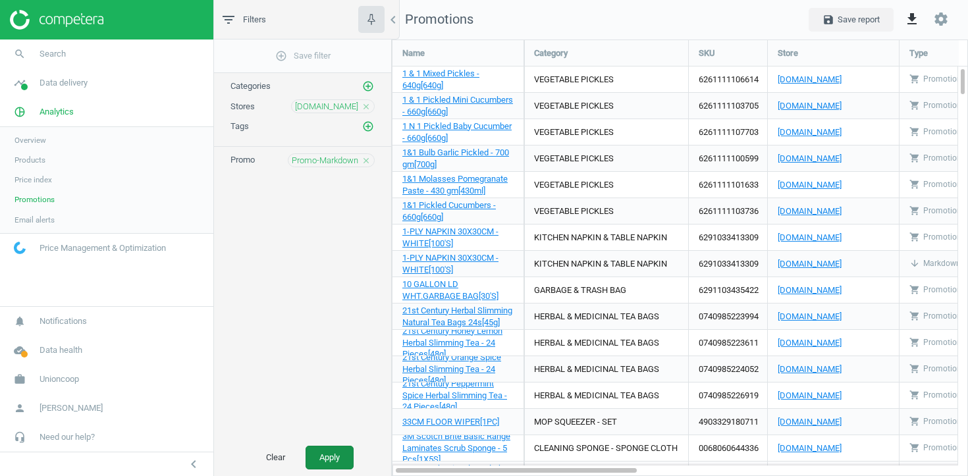
click at [331, 464] on button "Apply" at bounding box center [330, 458] width 48 height 24
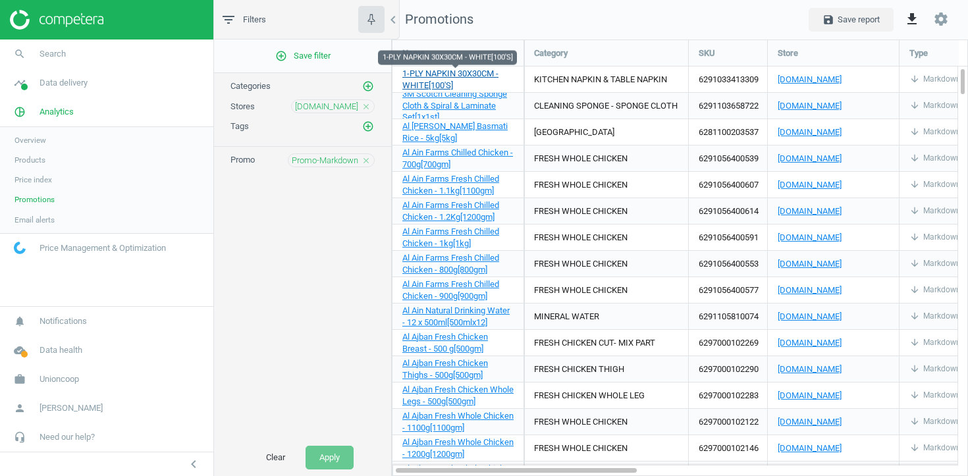
click at [487, 73] on span "1-PLY NAPKIN 30X30CM - WHITE[100'S]" at bounding box center [450, 79] width 96 height 22
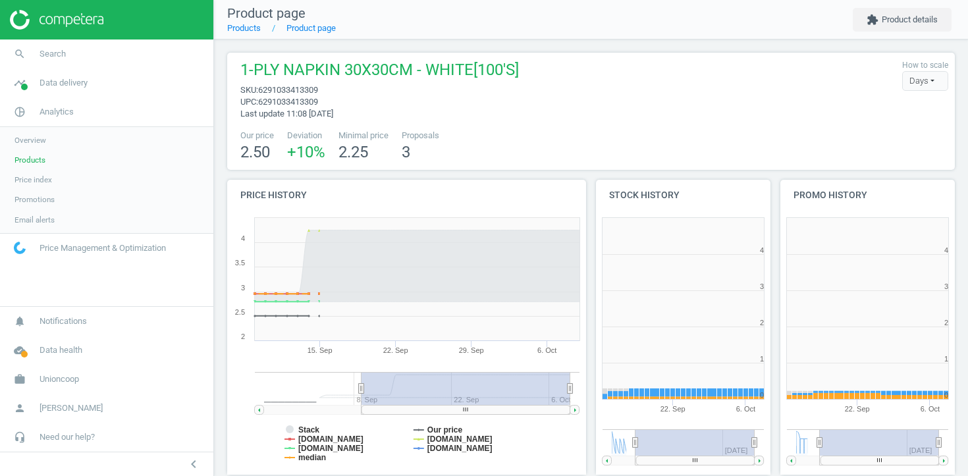
scroll to position [264, 175]
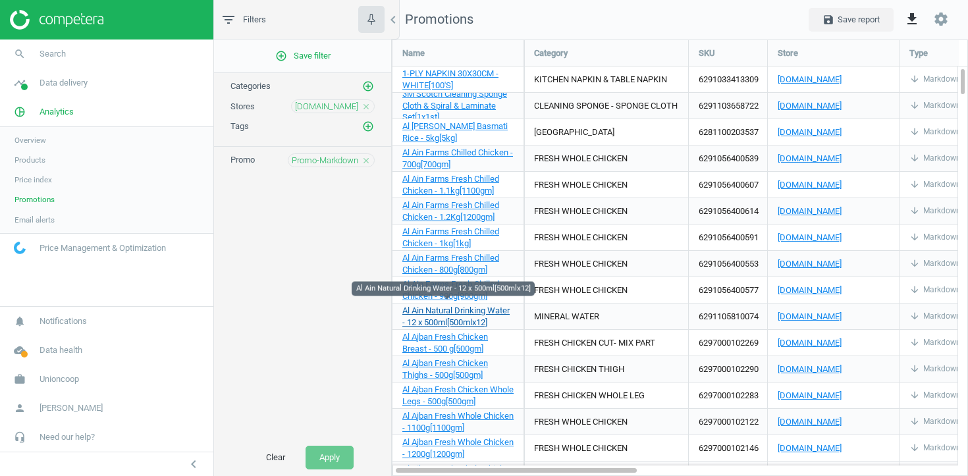
click at [469, 308] on span "Al Ain Natural Drinking Water - 12 x 500ml[500mlx12]" at bounding box center [455, 317] width 107 height 22
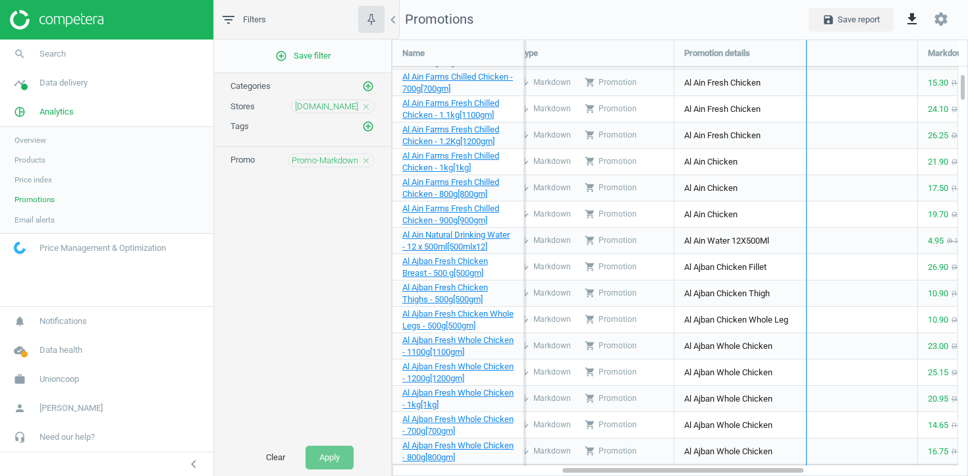
drag, startPoint x: 916, startPoint y: 53, endPoint x: 804, endPoint y: 54, distance: 112.0
click at [804, 54] on div "Name Category SKU Store Type Promotion details Markdown details My price MAP Al…" at bounding box center [680, 252] width 575 height 425
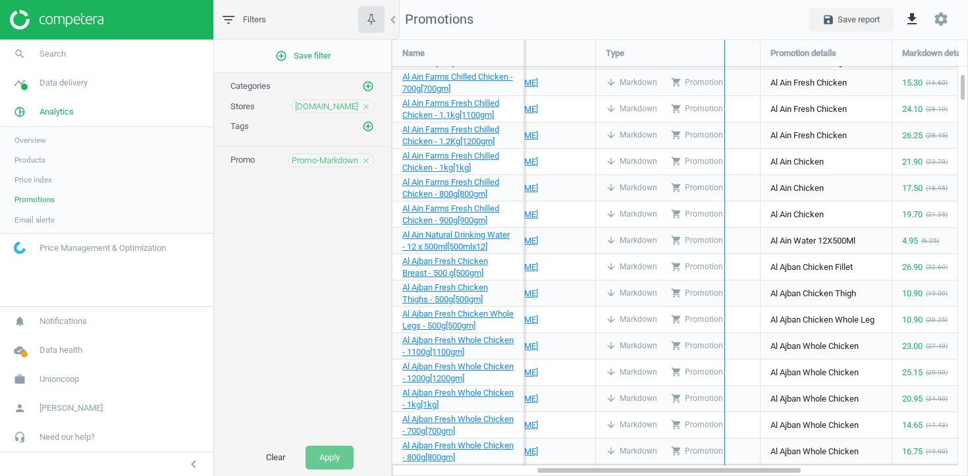
drag, startPoint x: 759, startPoint y: 52, endPoint x: 723, endPoint y: 54, distance: 35.6
click at [723, 54] on div "Name Category SKU Store Type Promotion details Markdown details My price MAP Al…" at bounding box center [680, 252] width 575 height 425
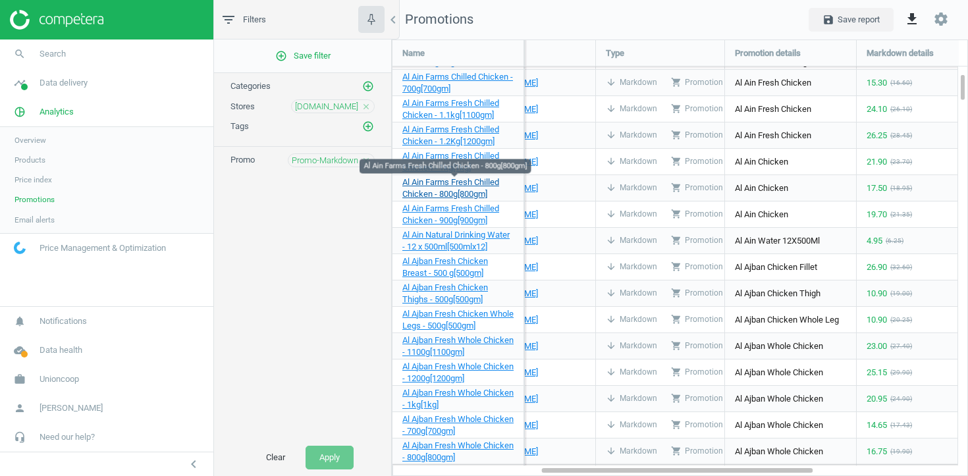
click at [462, 185] on span "Al Ain Farms Fresh Chilled Chicken - 800g[800gm]" at bounding box center [450, 188] width 97 height 22
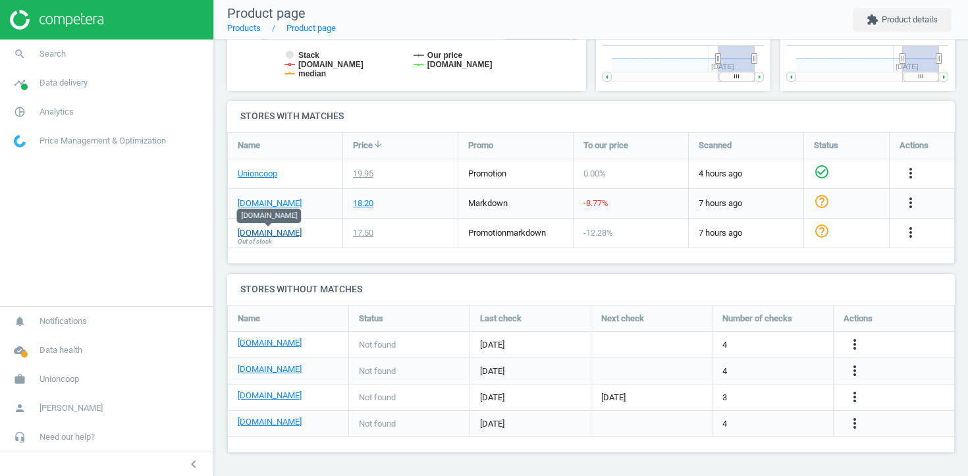
click at [287, 238] on link "[DOMAIN_NAME]" at bounding box center [270, 233] width 64 height 12
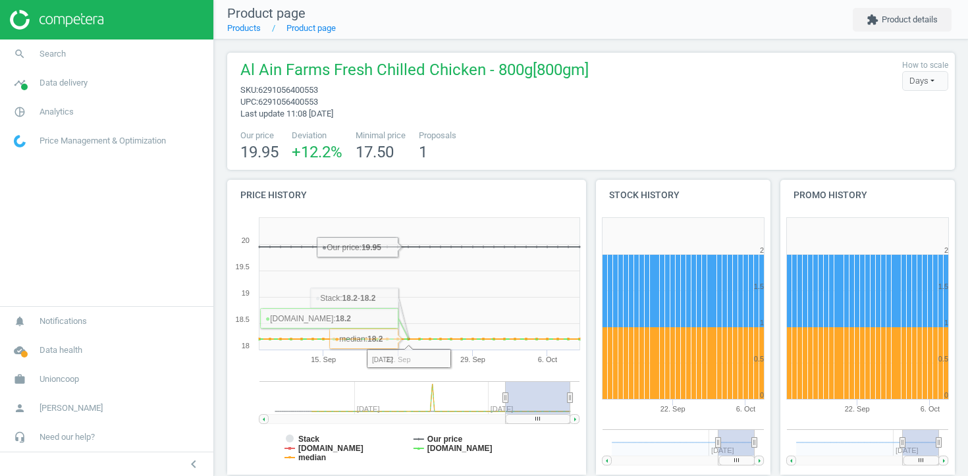
click at [275, 86] on span "6291056400553" at bounding box center [288, 90] width 60 height 10
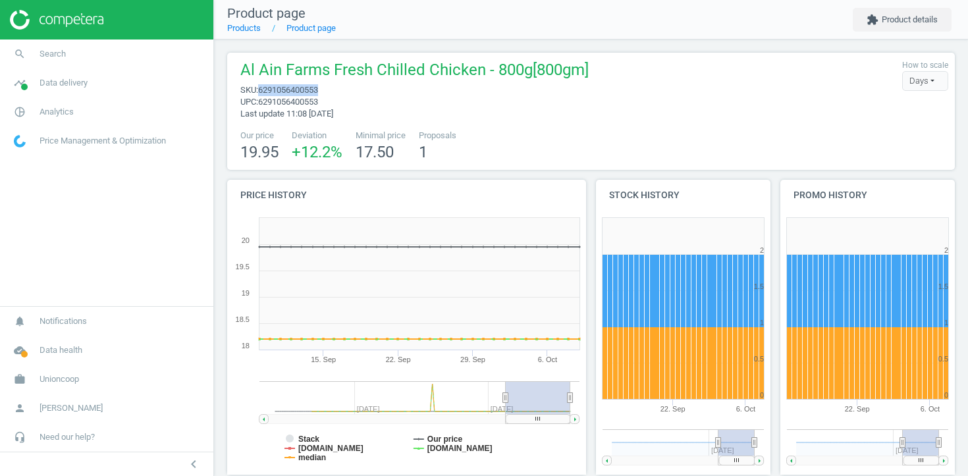
click at [275, 86] on span "6291056400553" at bounding box center [288, 90] width 60 height 10
copy span "6291056400553"
click at [86, 41] on link "search Search" at bounding box center [106, 54] width 213 height 29
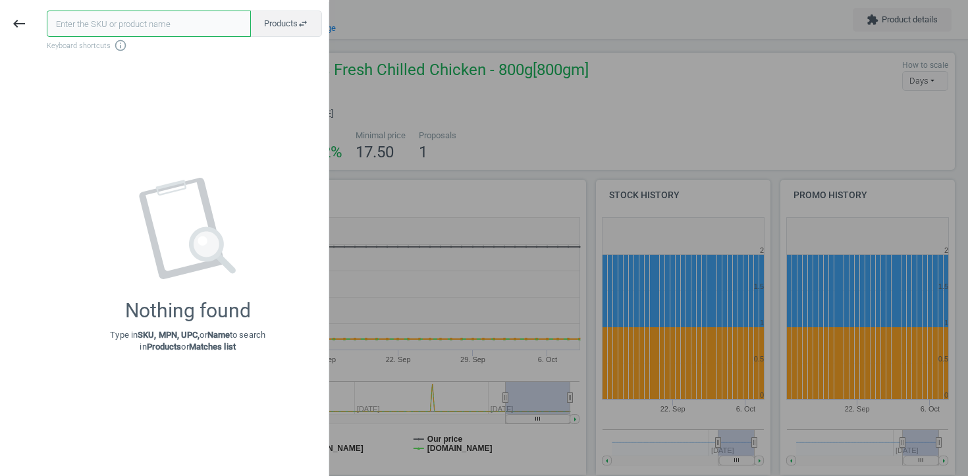
paste input "6291056400553"
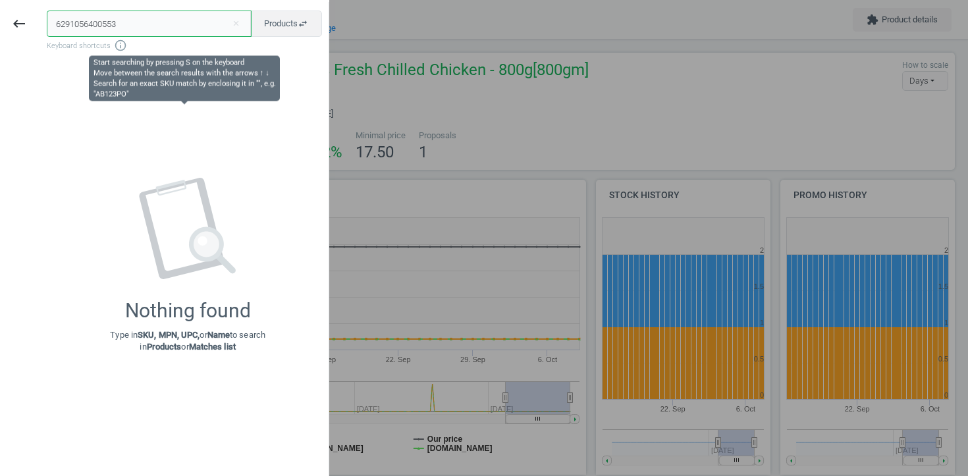
type input "6291056400553"
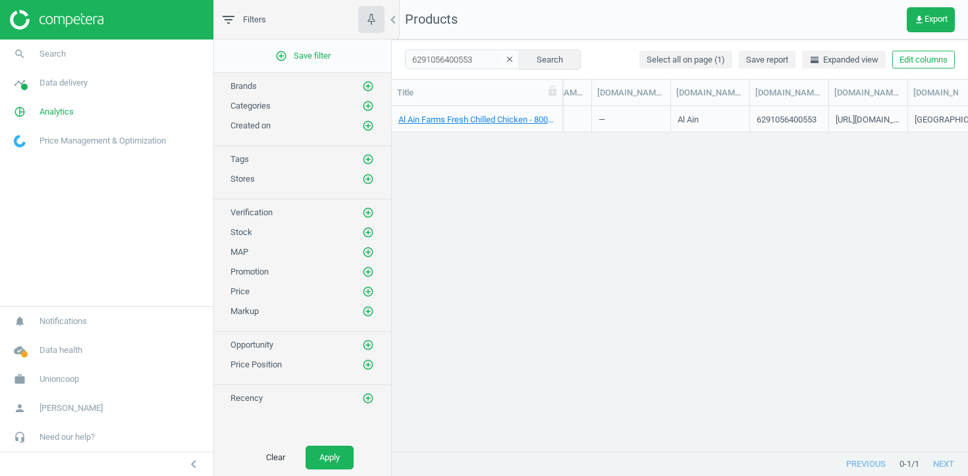
scroll to position [0, 2646]
